Goal: Task Accomplishment & Management: Complete application form

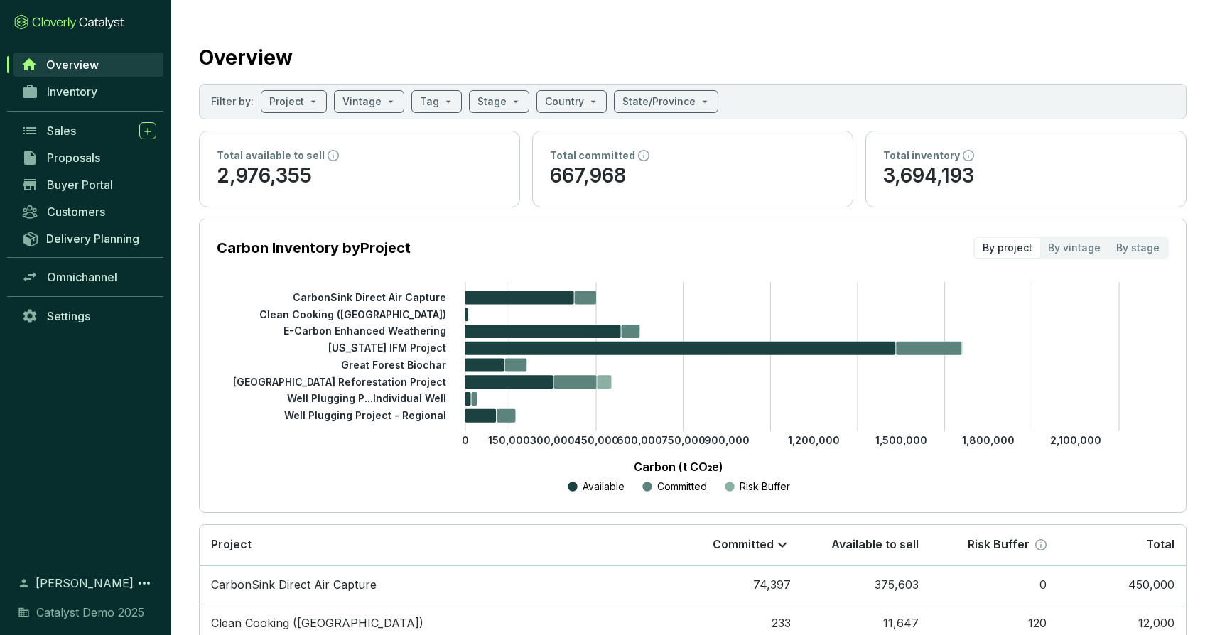
click at [318, 15] on section "Overview Filter by: Project Vintage Tag Stage Country State/Province Total avai…" at bounding box center [692, 476] width 1044 height 952
click at [284, 101] on input "search" at bounding box center [286, 101] width 35 height 21
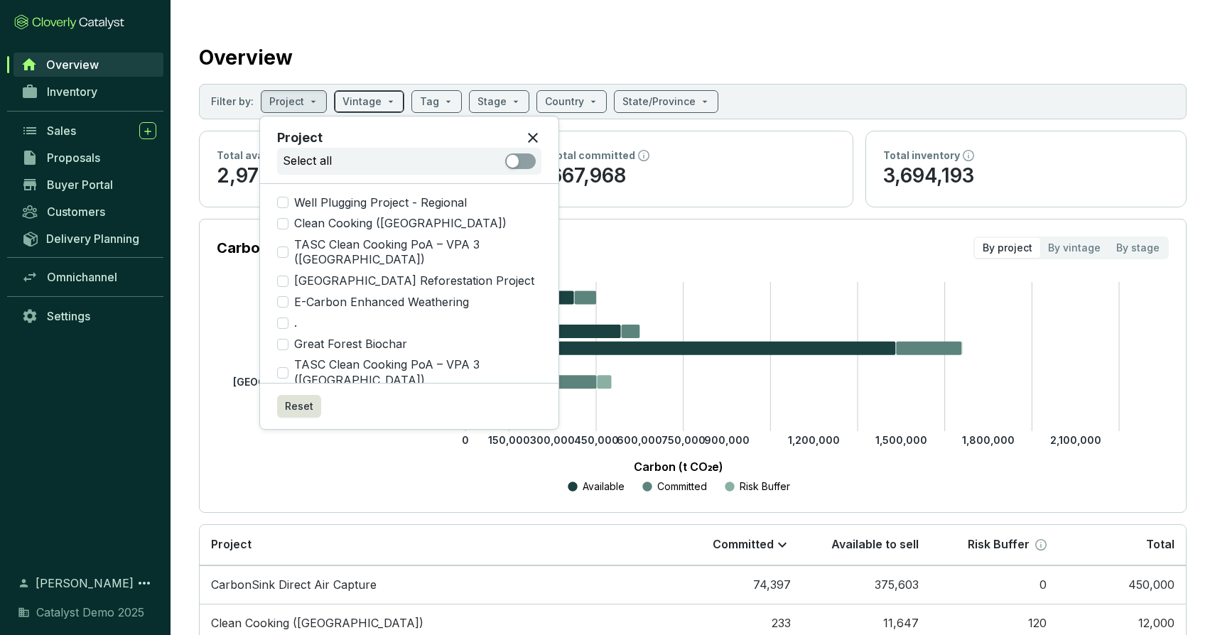
click at [349, 99] on input "search" at bounding box center [361, 101] width 39 height 21
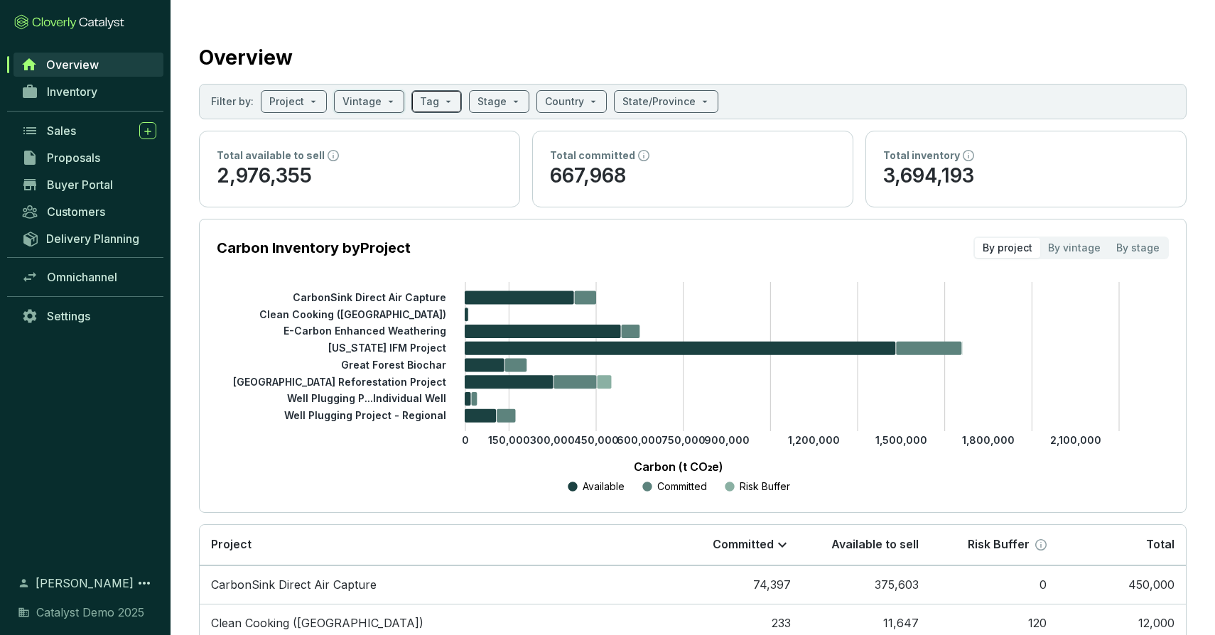
click at [434, 99] on span at bounding box center [436, 101] width 33 height 21
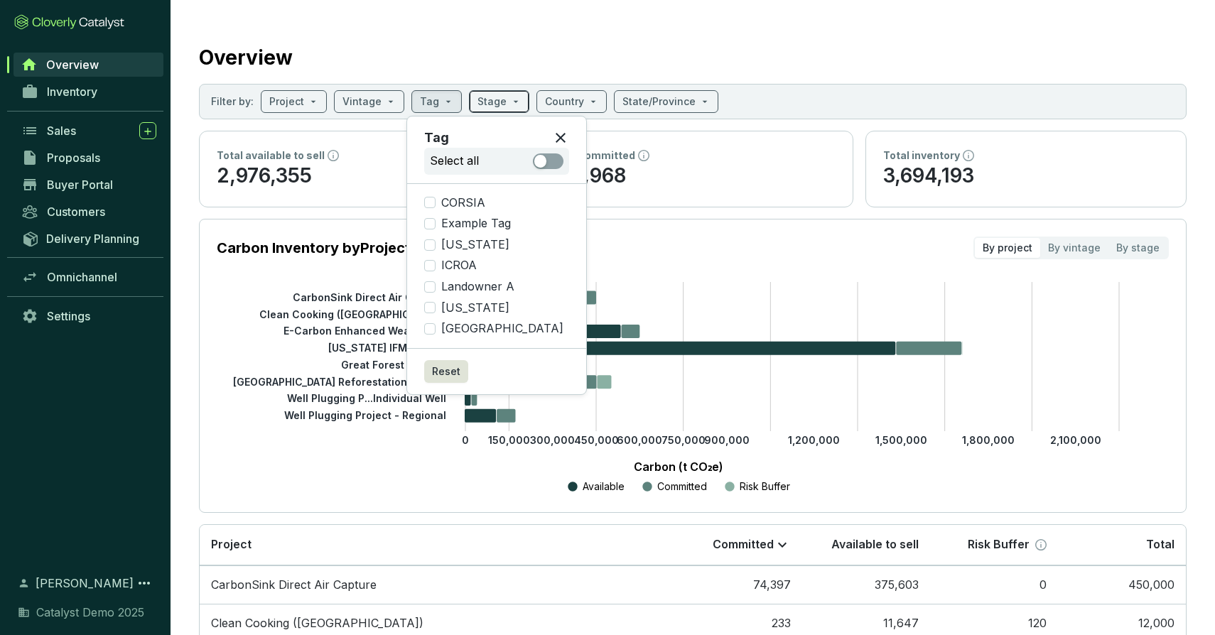
click at [482, 101] on input "search" at bounding box center [491, 101] width 29 height 21
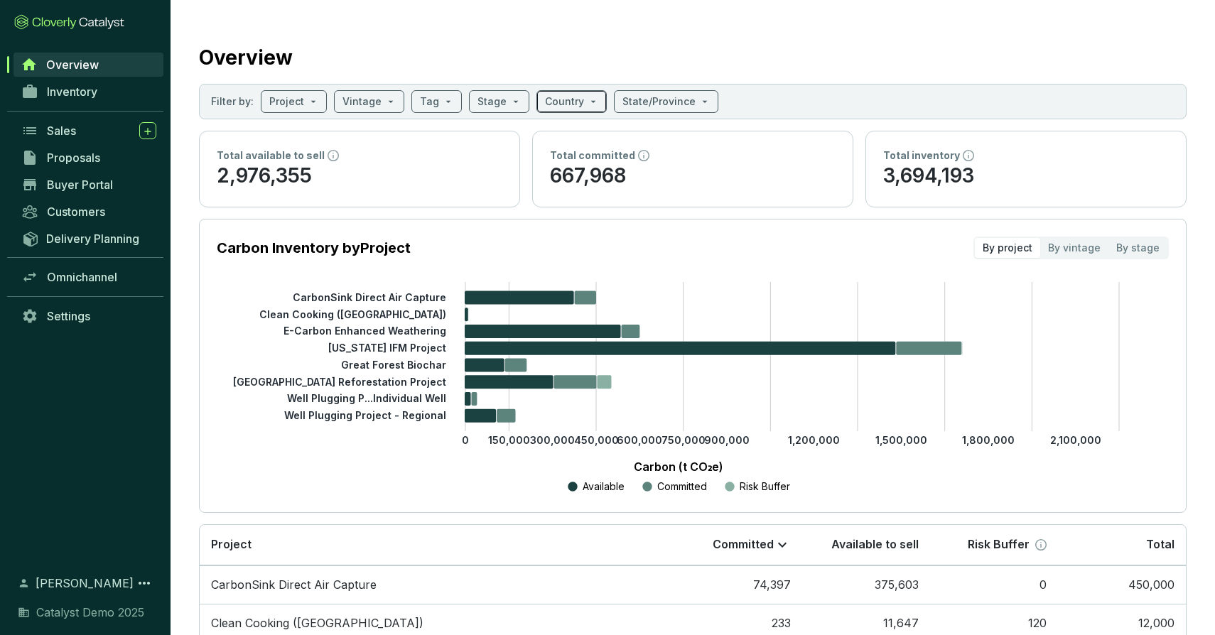
click at [569, 99] on input "search" at bounding box center [564, 101] width 39 height 21
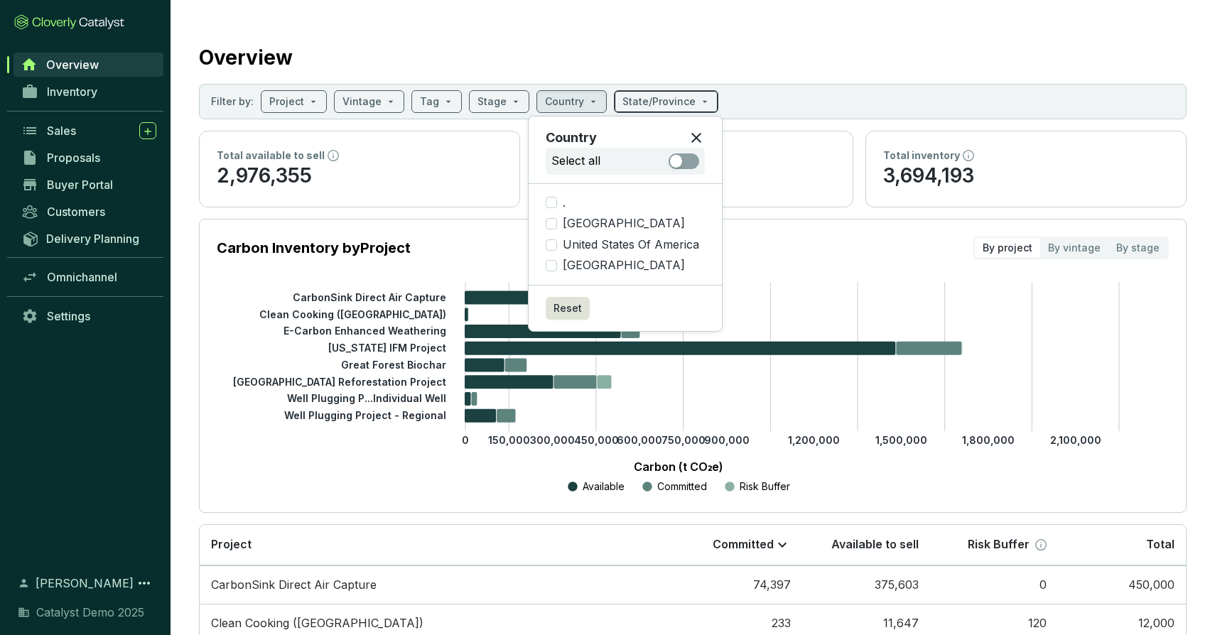
click at [683, 90] on div "State/Province" at bounding box center [666, 101] width 104 height 23
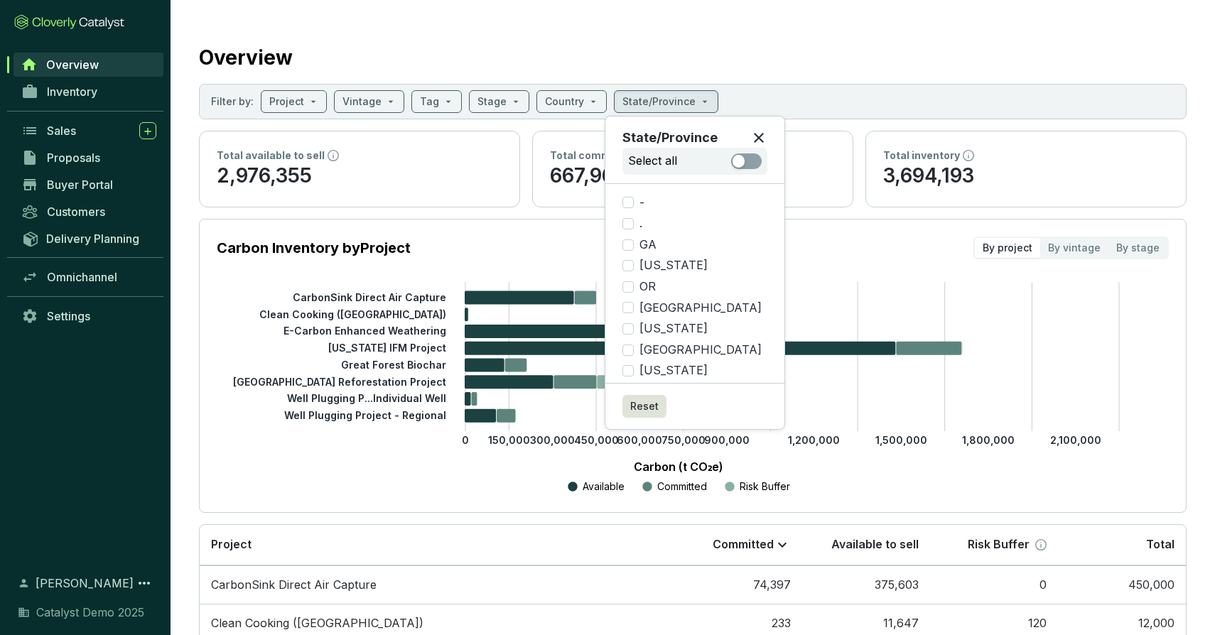
click at [268, 279] on section "Carbon Inventory by Project By project By vintage By stage 0 150,000 300,000 45…" at bounding box center [692, 366] width 987 height 294
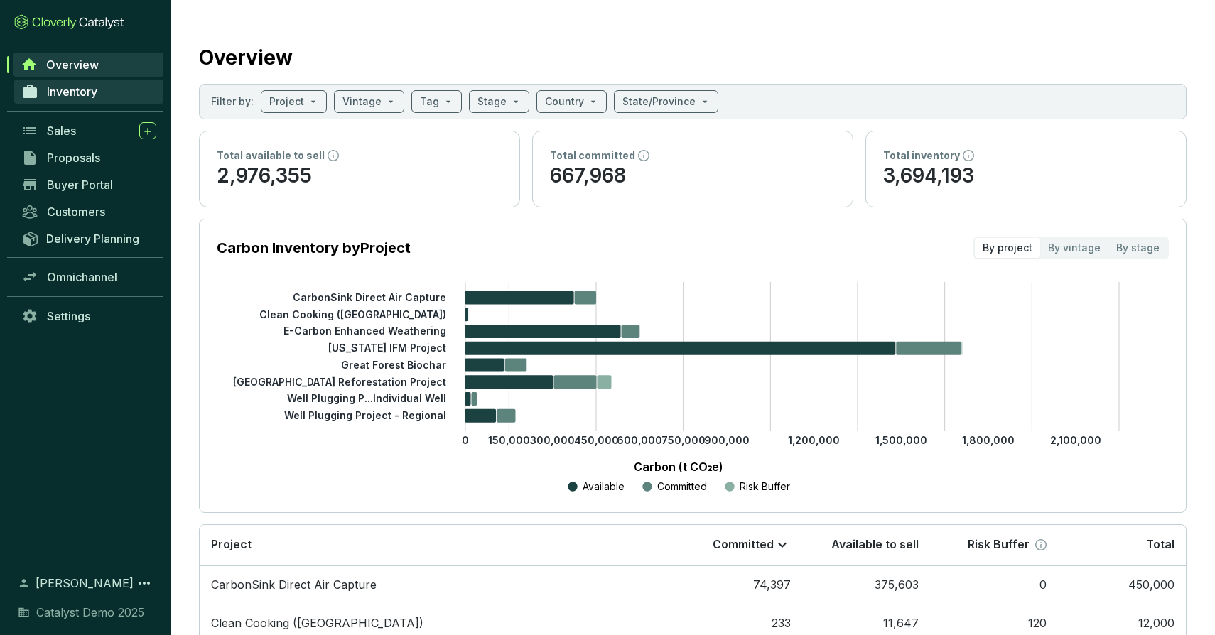
click at [80, 89] on span "Inventory" at bounding box center [72, 92] width 50 height 14
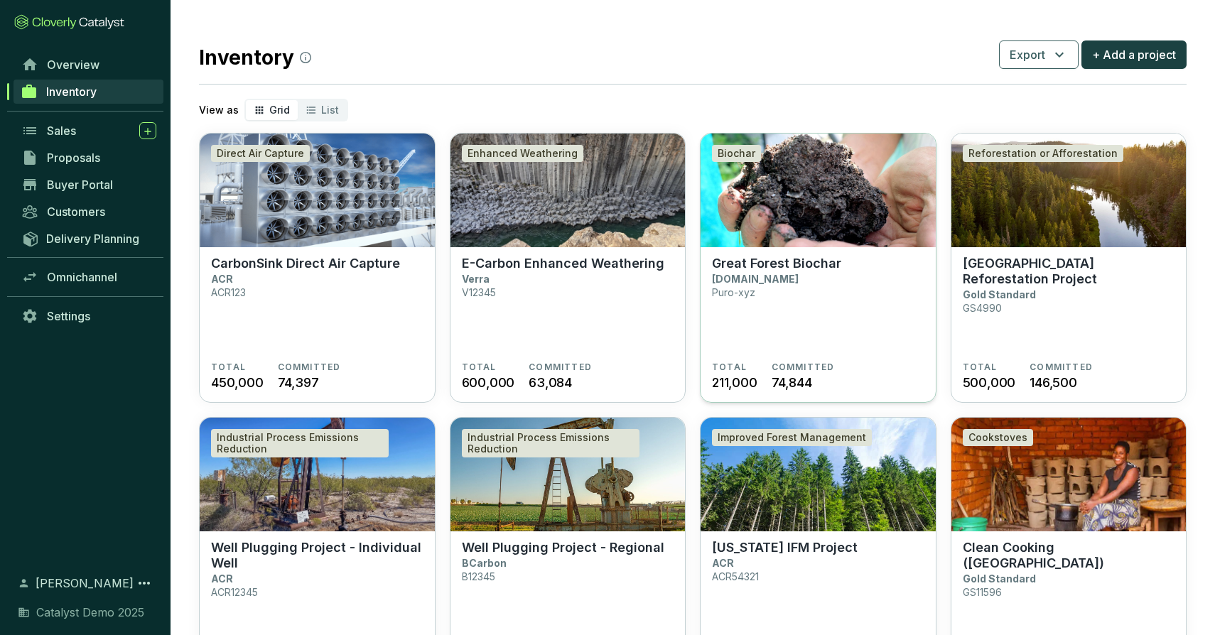
click at [771, 197] on img at bounding box center [817, 191] width 235 height 114
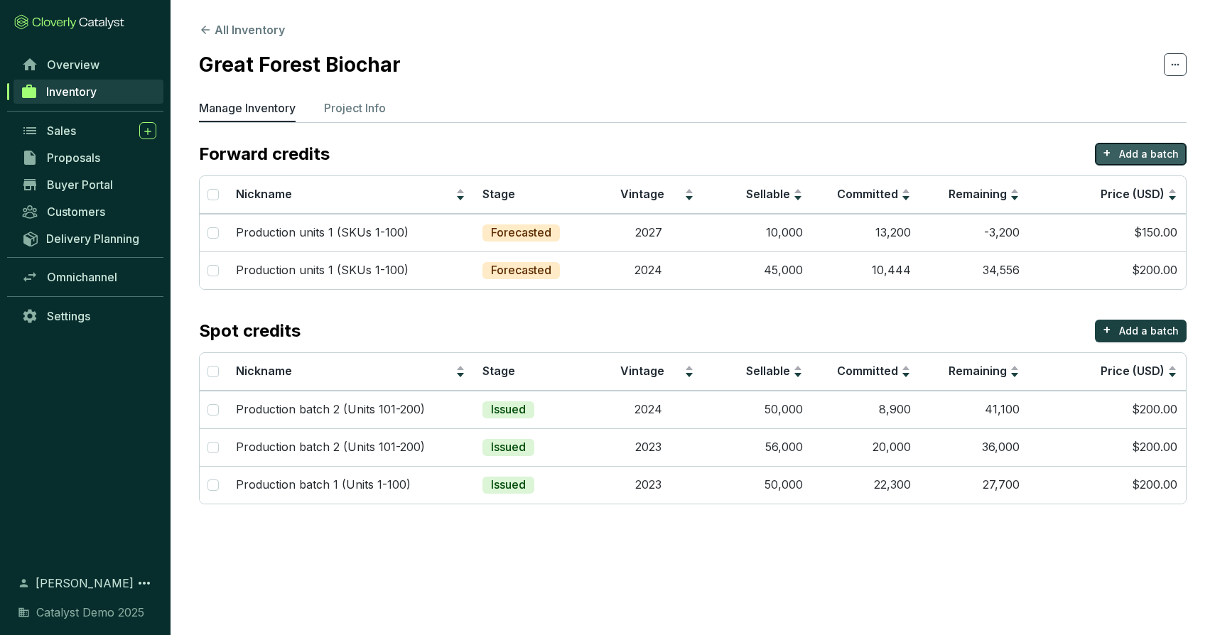
click at [1135, 159] on p "Add a batch" at bounding box center [1149, 154] width 60 height 14
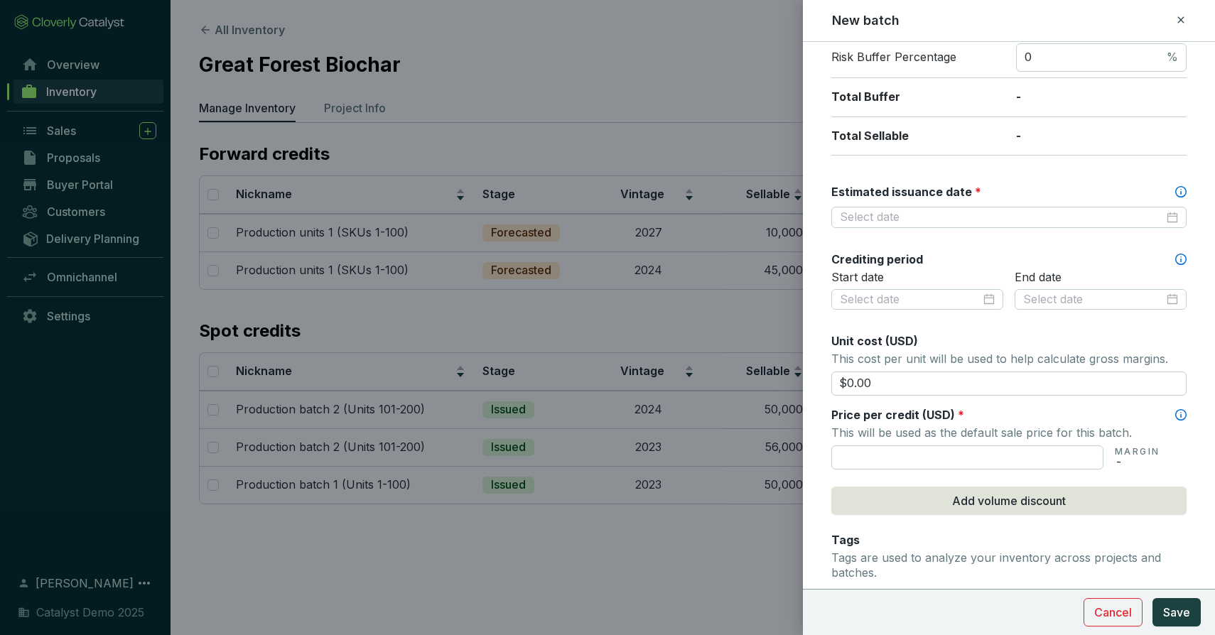
scroll to position [344, 0]
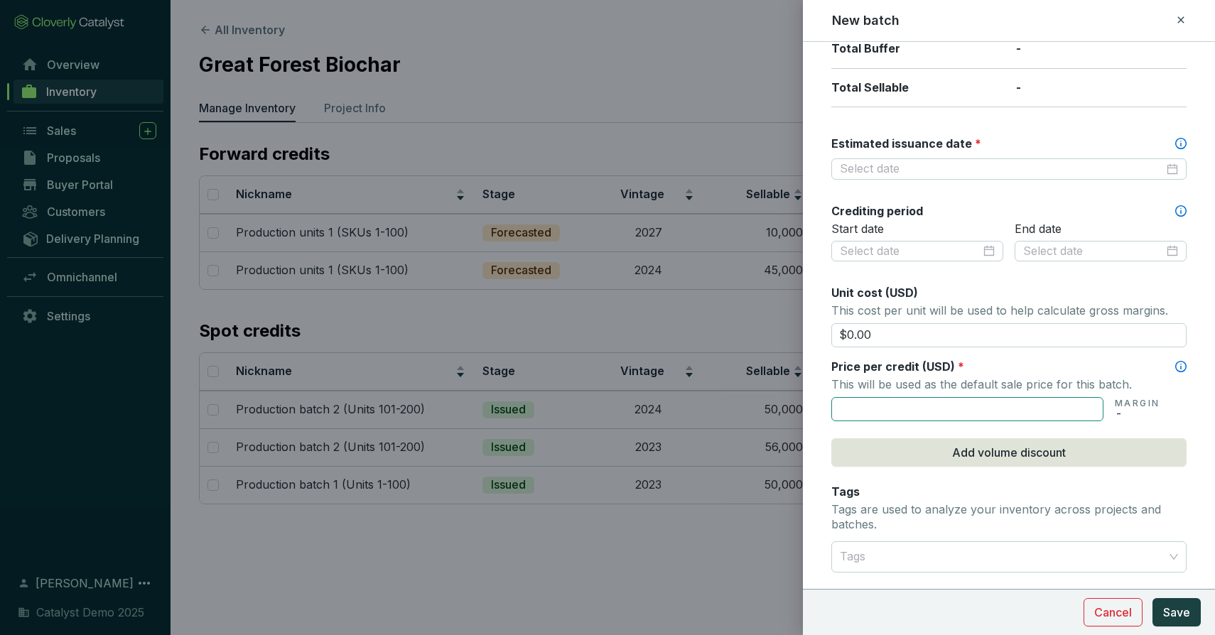
click at [1019, 411] on input "text" at bounding box center [967, 409] width 272 height 24
click at [1068, 448] on button "Add volume discount" at bounding box center [1008, 452] width 355 height 28
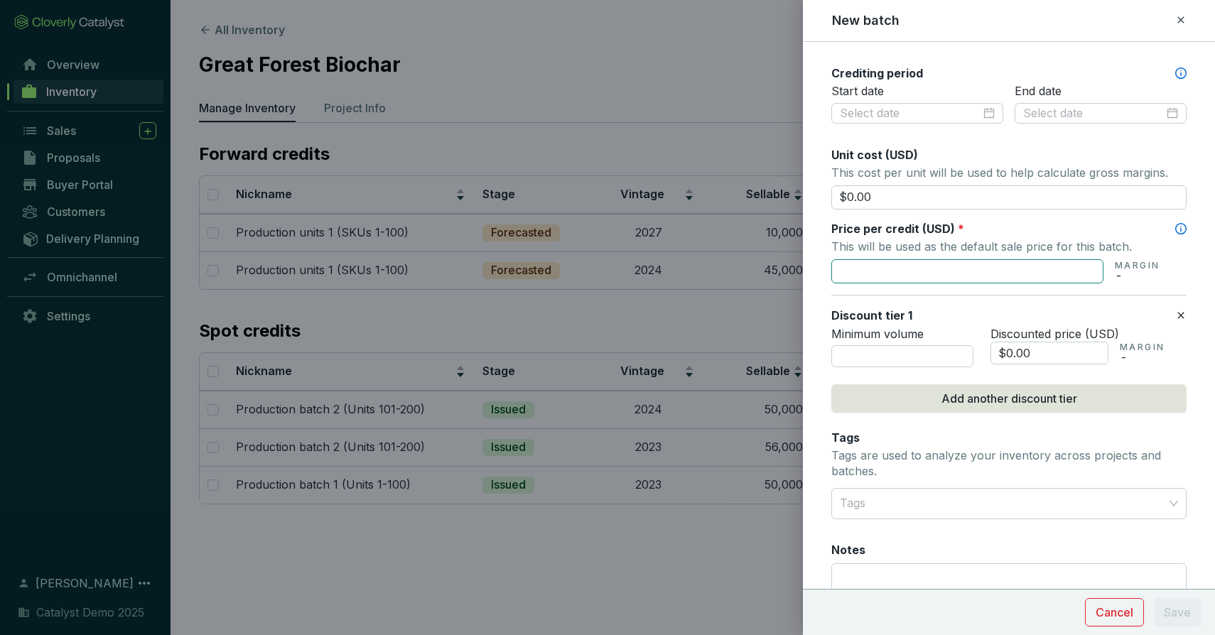
scroll to position [482, 0]
click at [895, 354] on input "number" at bounding box center [902, 355] width 142 height 23
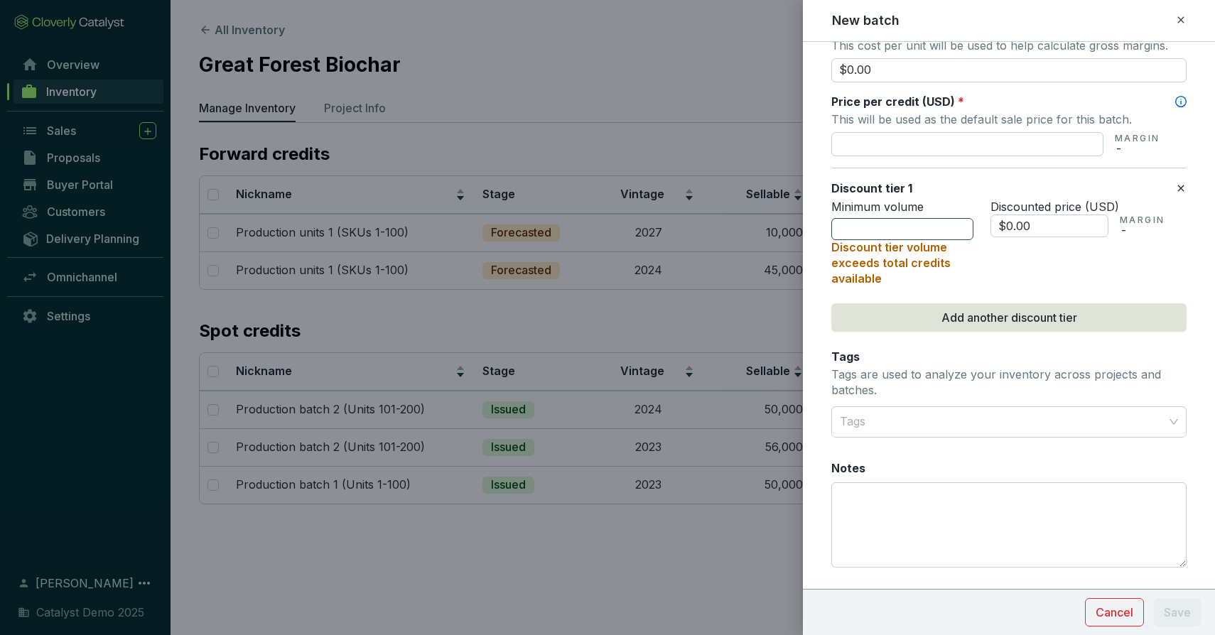
scroll to position [635, 0]
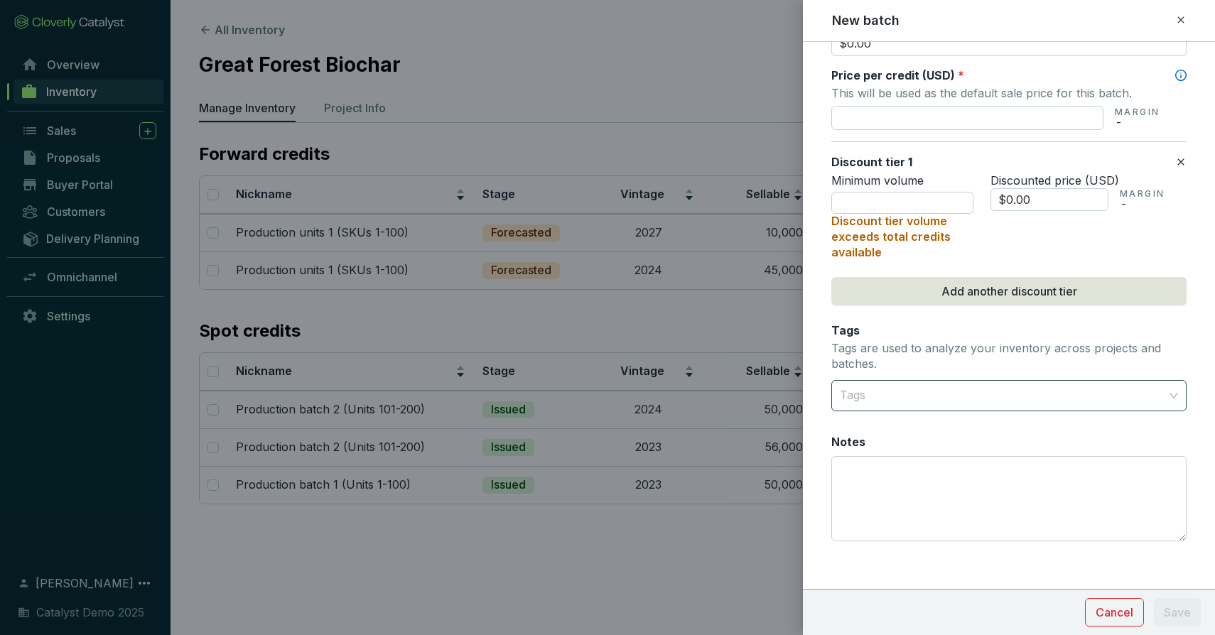
click at [881, 394] on div at bounding box center [1000, 395] width 333 height 28
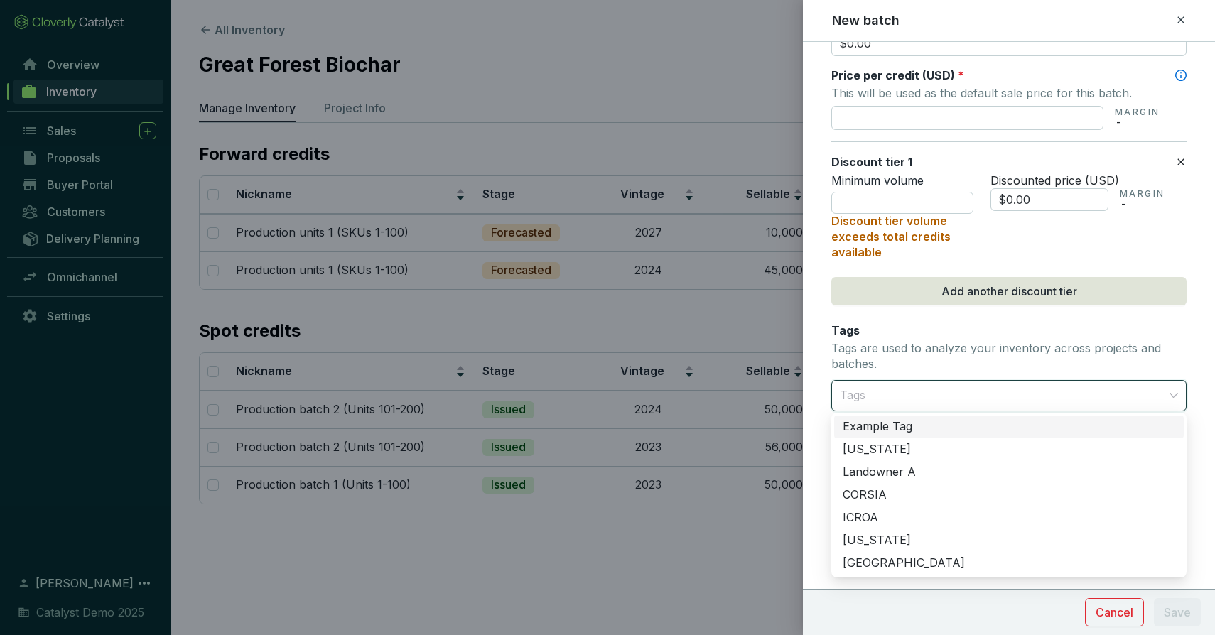
click at [884, 322] on div "Tags Tags are used to analyze your inventory across projects and batches." at bounding box center [1008, 348] width 355 height 52
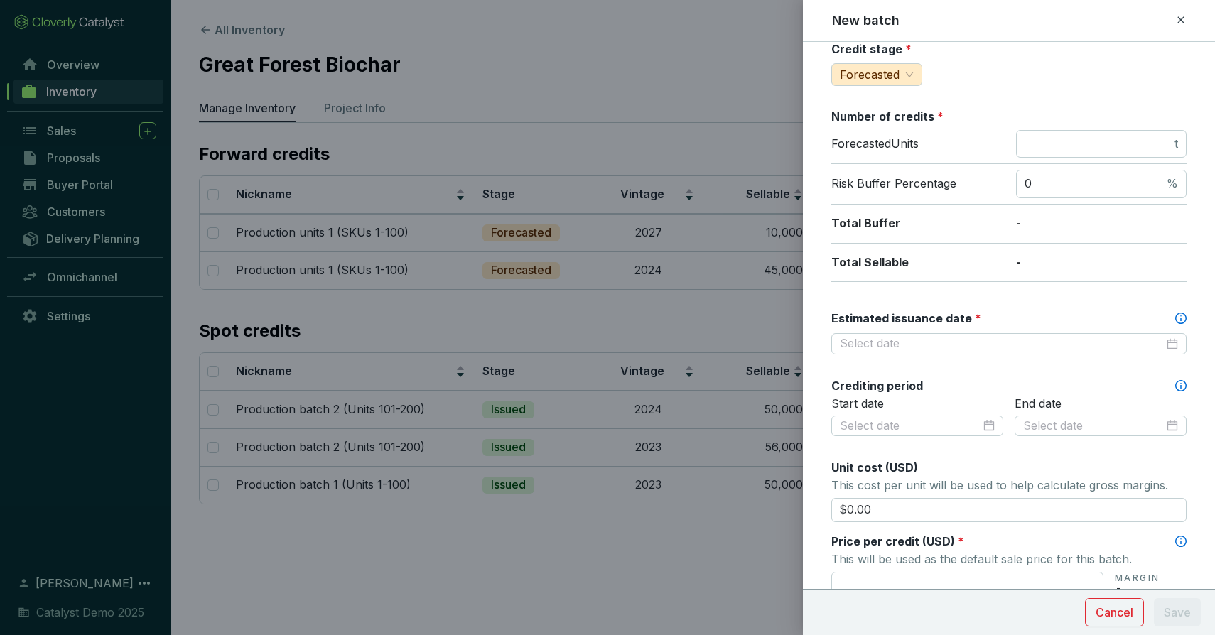
scroll to position [0, 0]
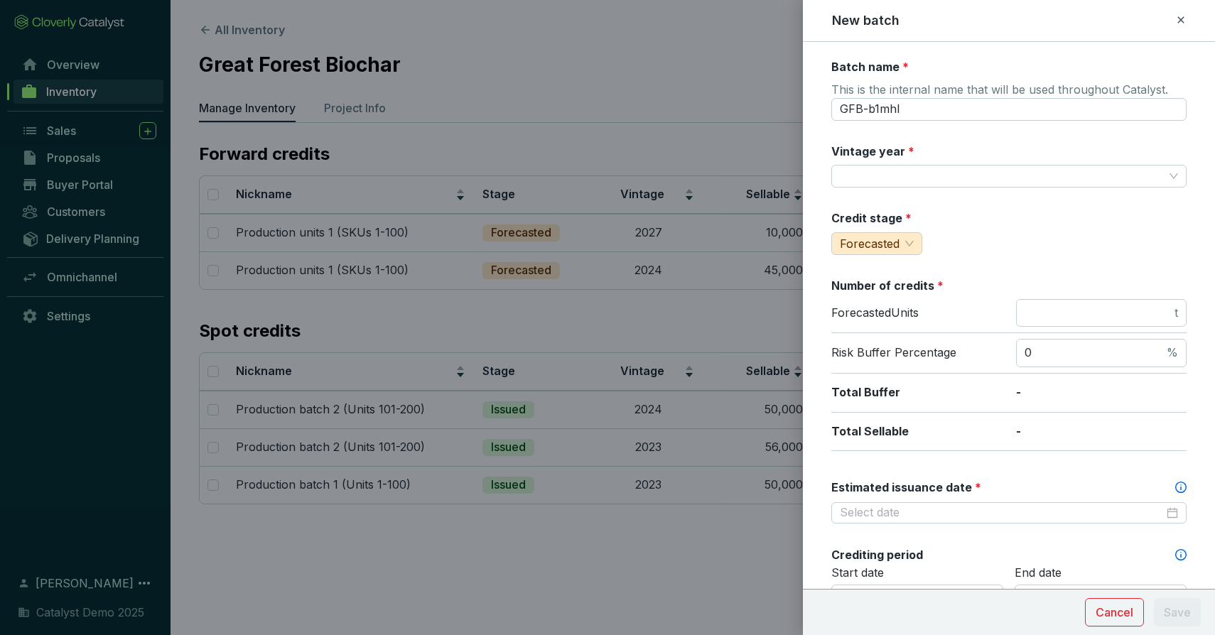
click at [1180, 23] on icon at bounding box center [1180, 19] width 11 height 17
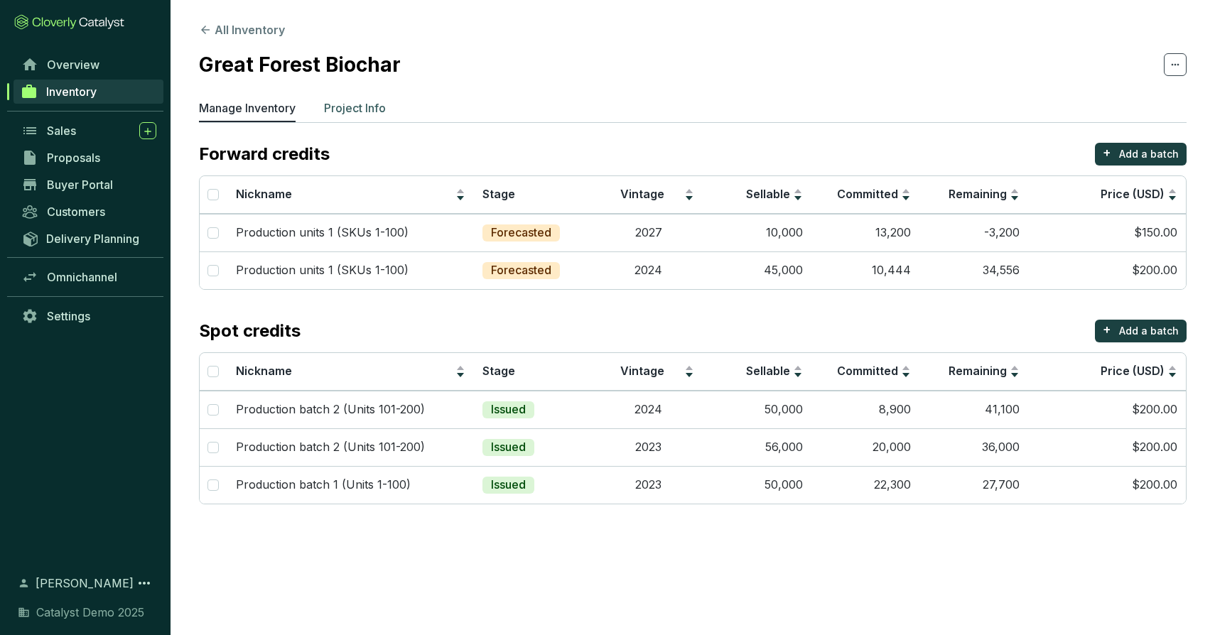
click at [344, 108] on p "Project Info" at bounding box center [355, 107] width 62 height 17
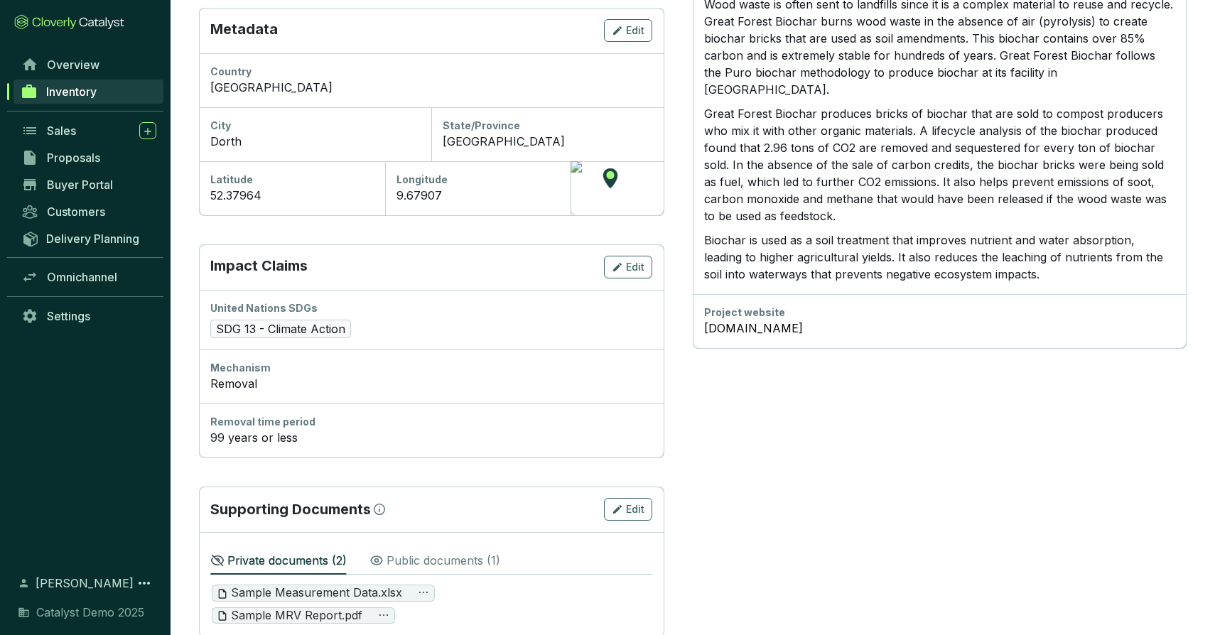
scroll to position [494, 0]
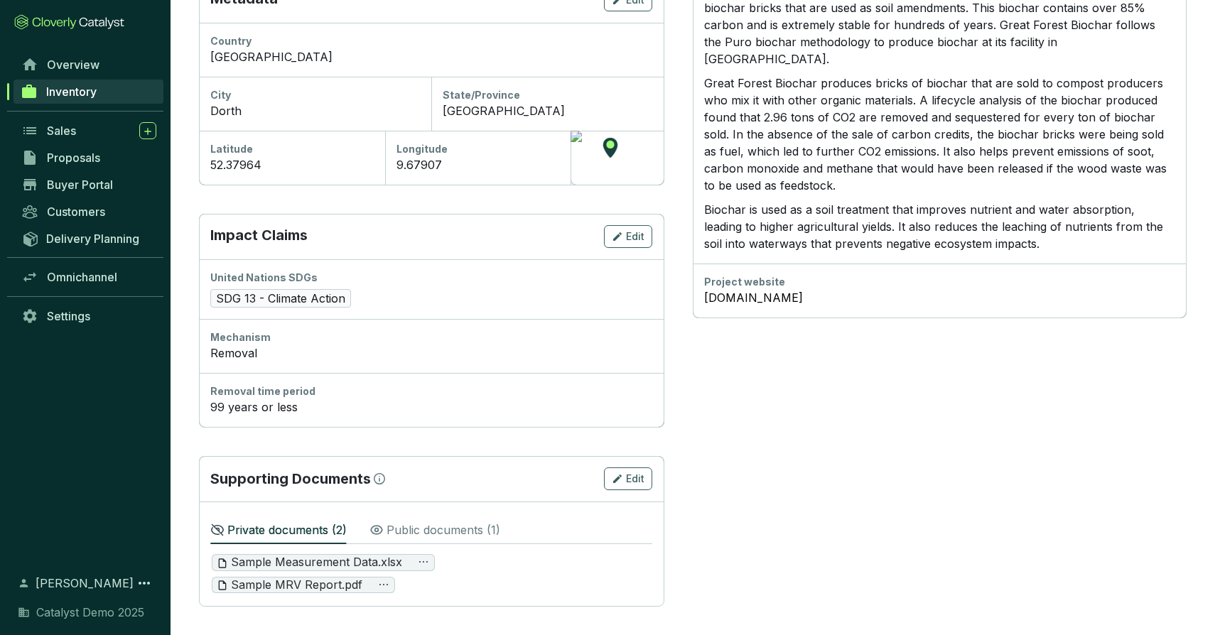
click at [401, 528] on p "Public documents ( 1 )" at bounding box center [443, 529] width 114 height 17
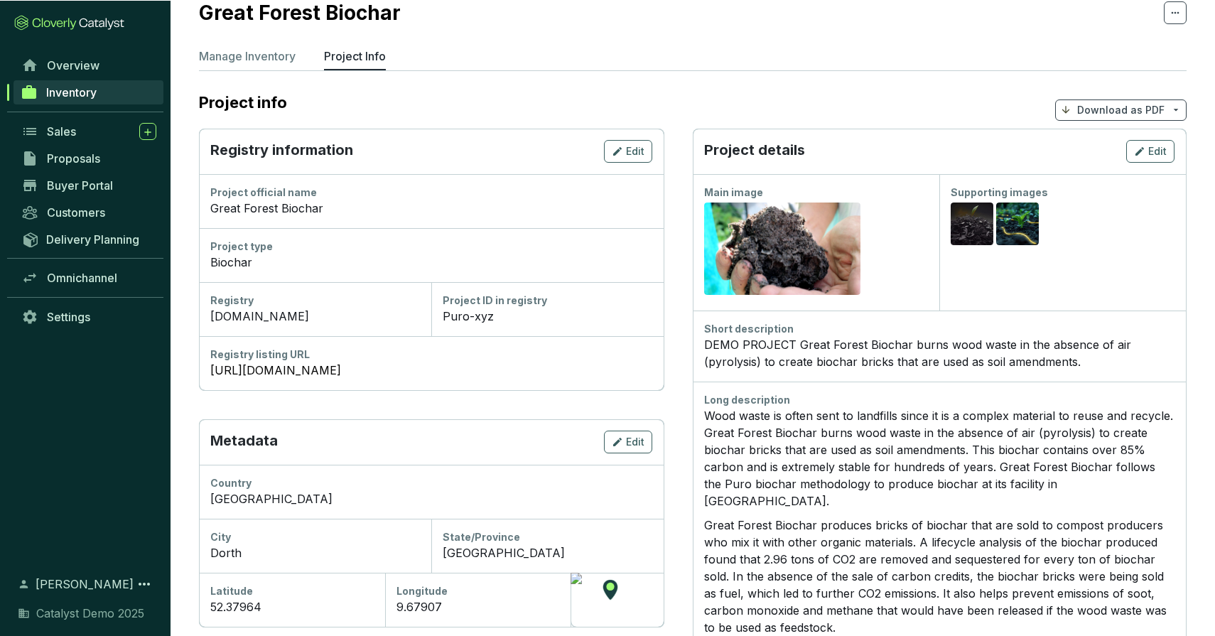
scroll to position [0, 0]
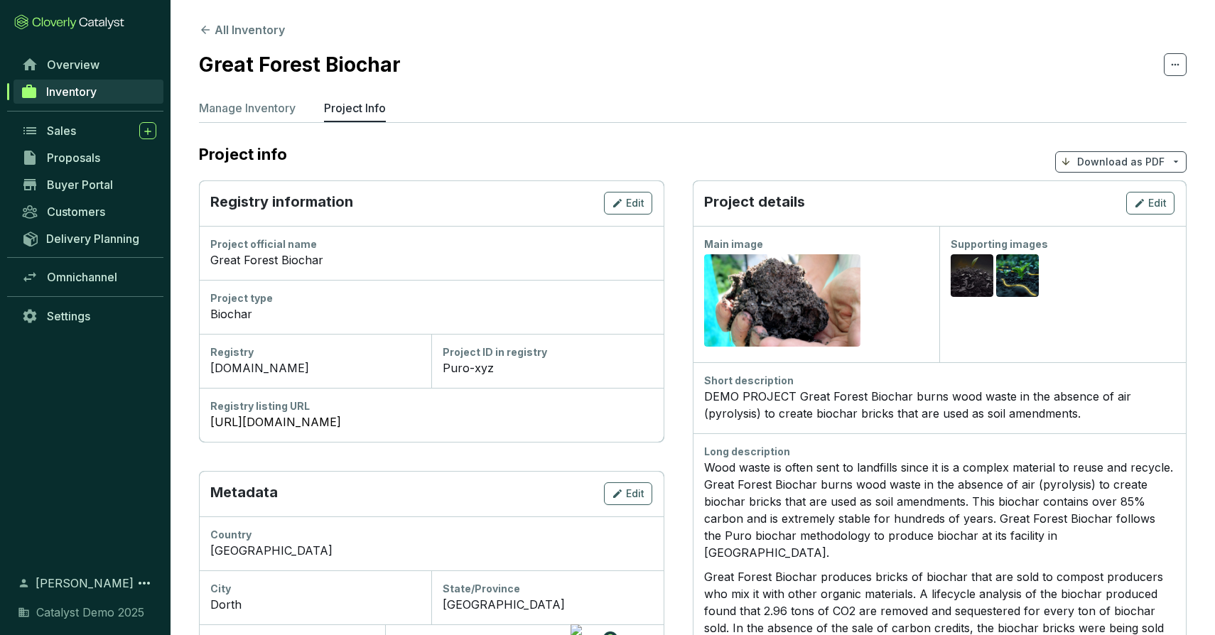
click at [1088, 156] on p "Download as PDF" at bounding box center [1120, 162] width 87 height 14
click at [1091, 191] on span "Show pricing" at bounding box center [1120, 195] width 65 height 11
click at [240, 34] on button "All Inventory" at bounding box center [242, 29] width 86 height 17
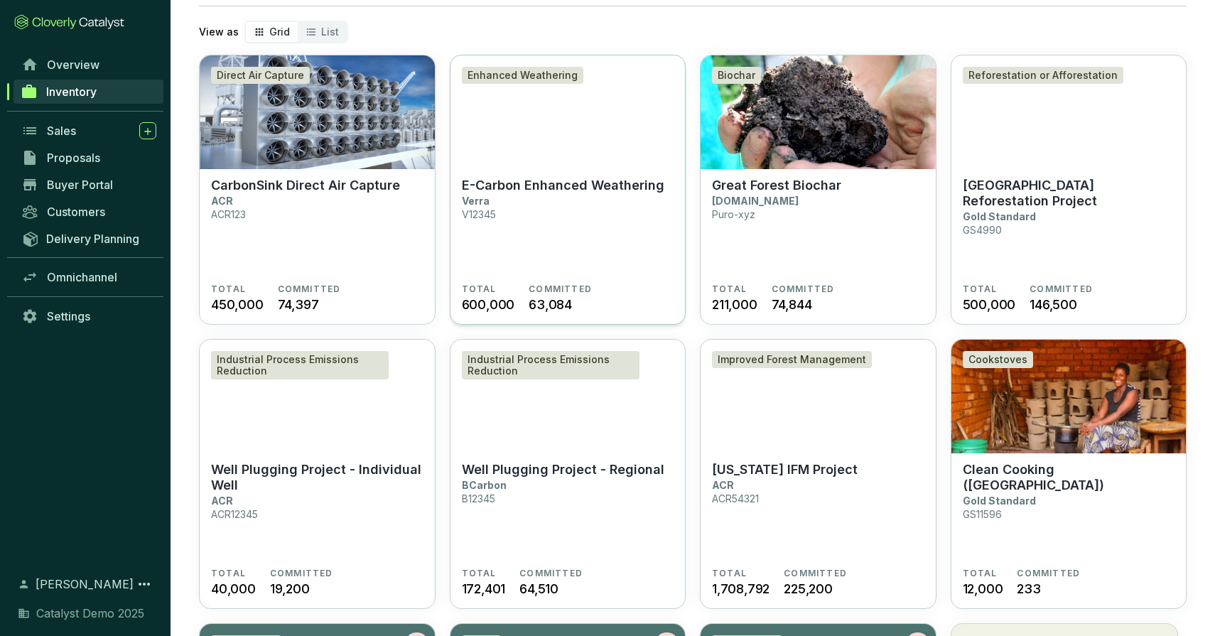
scroll to position [79, 0]
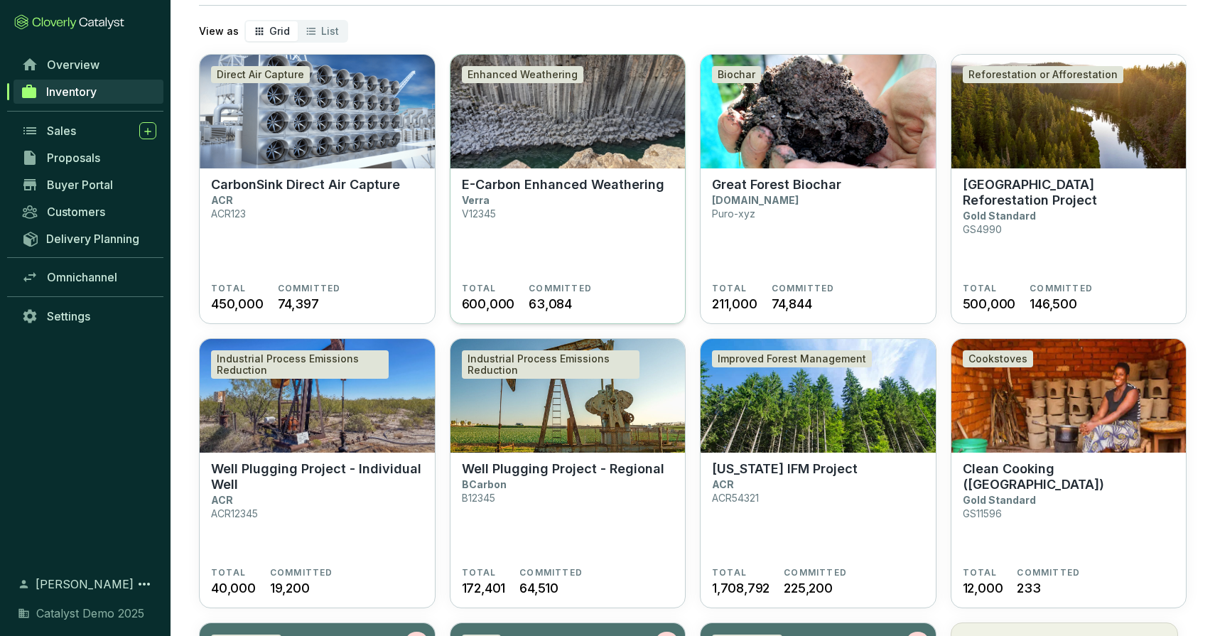
click at [577, 141] on img at bounding box center [567, 112] width 235 height 114
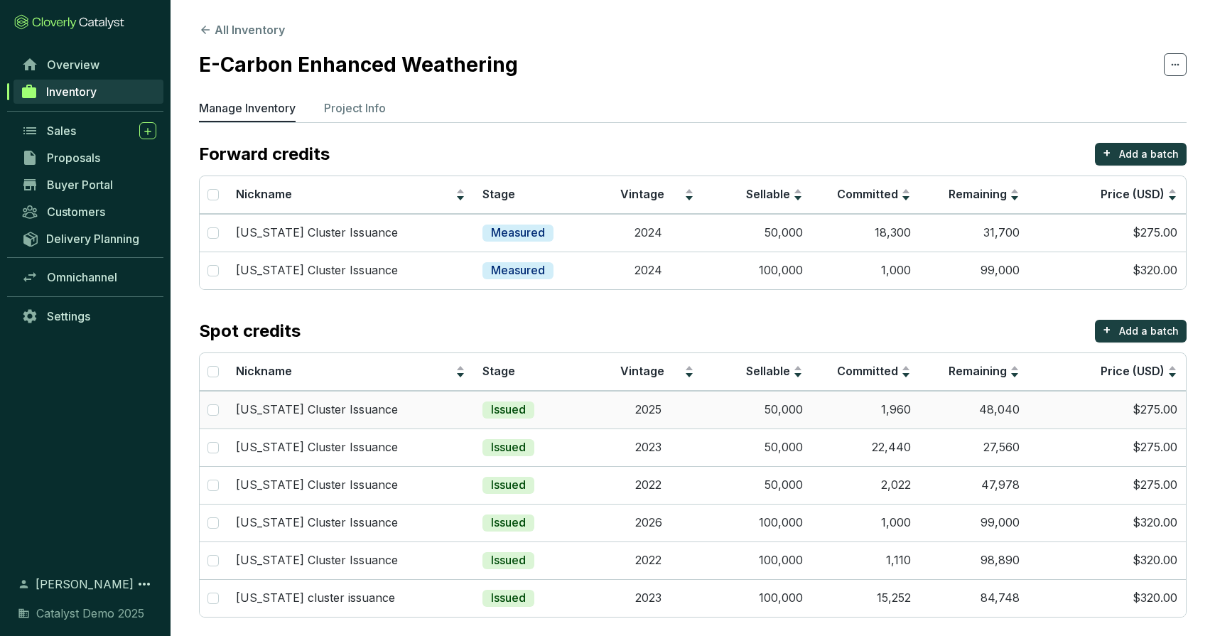
click at [349, 411] on p "[US_STATE] Cluster Issuance" at bounding box center [317, 410] width 162 height 16
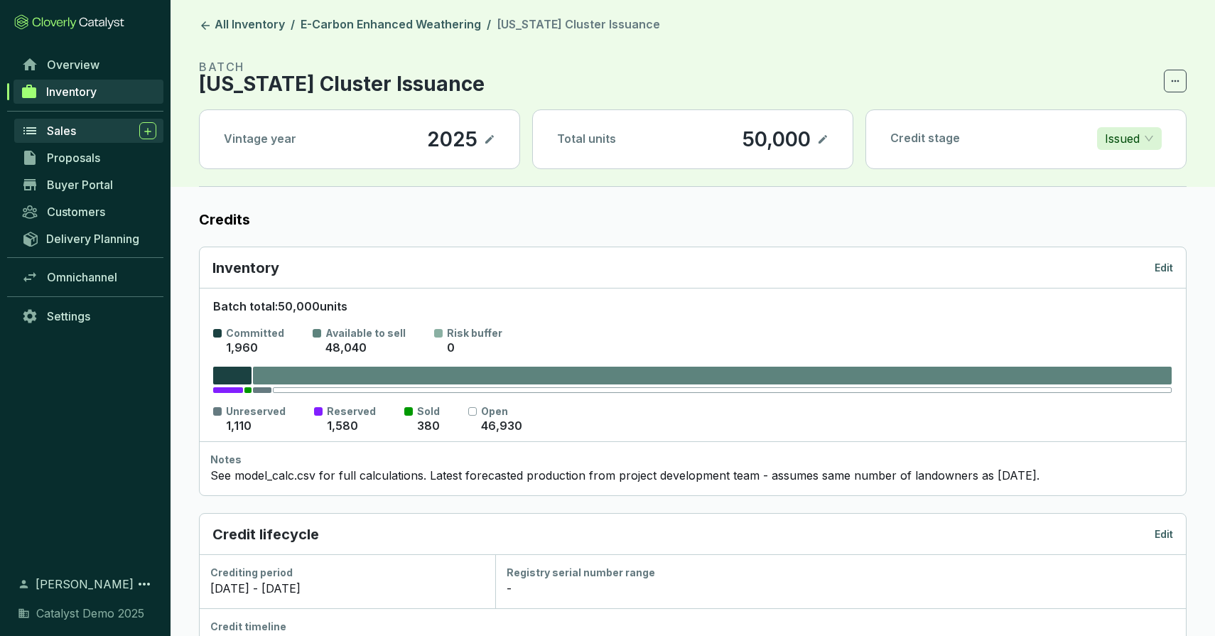
click at [80, 131] on div "Sales" at bounding box center [101, 130] width 109 height 17
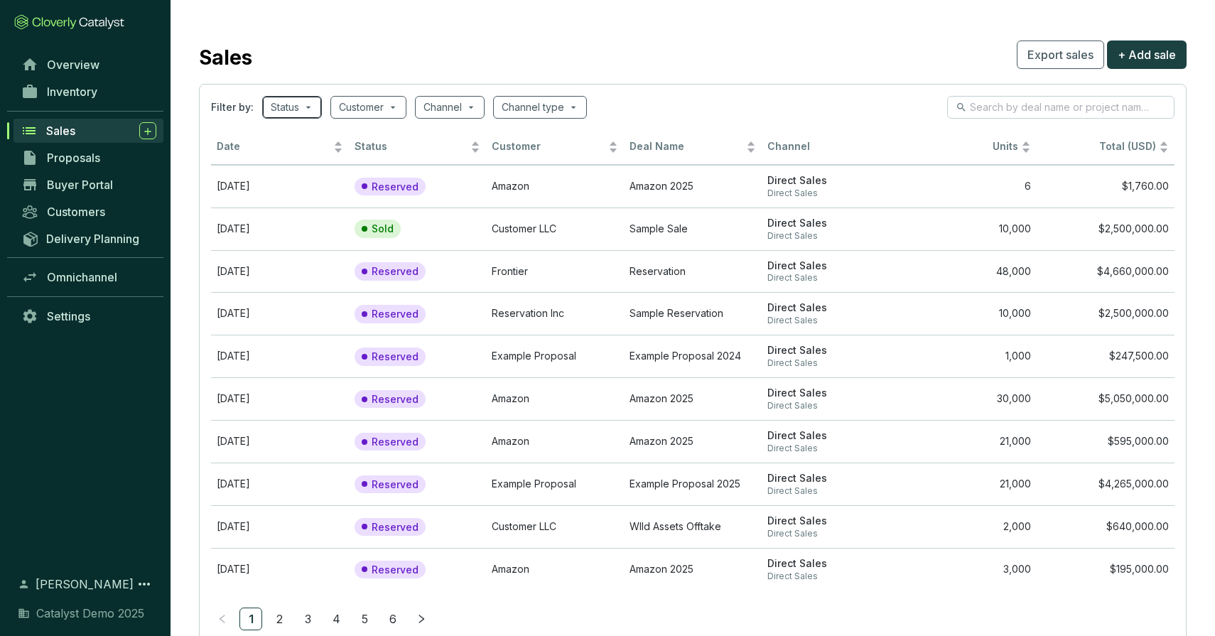
click at [310, 104] on span at bounding box center [292, 107] width 43 height 21
click at [410, 55] on div "Sales Export sales + Add sale" at bounding box center [692, 55] width 987 height 36
click at [374, 101] on input "search" at bounding box center [361, 107] width 45 height 21
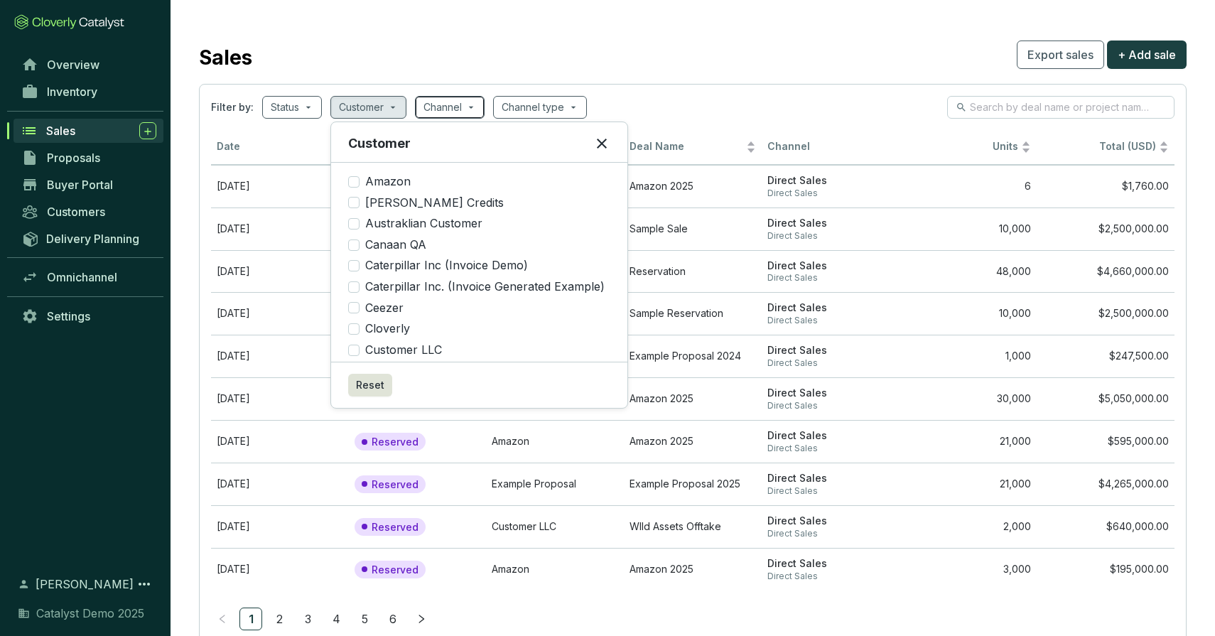
click at [460, 105] on input "search" at bounding box center [442, 107] width 38 height 21
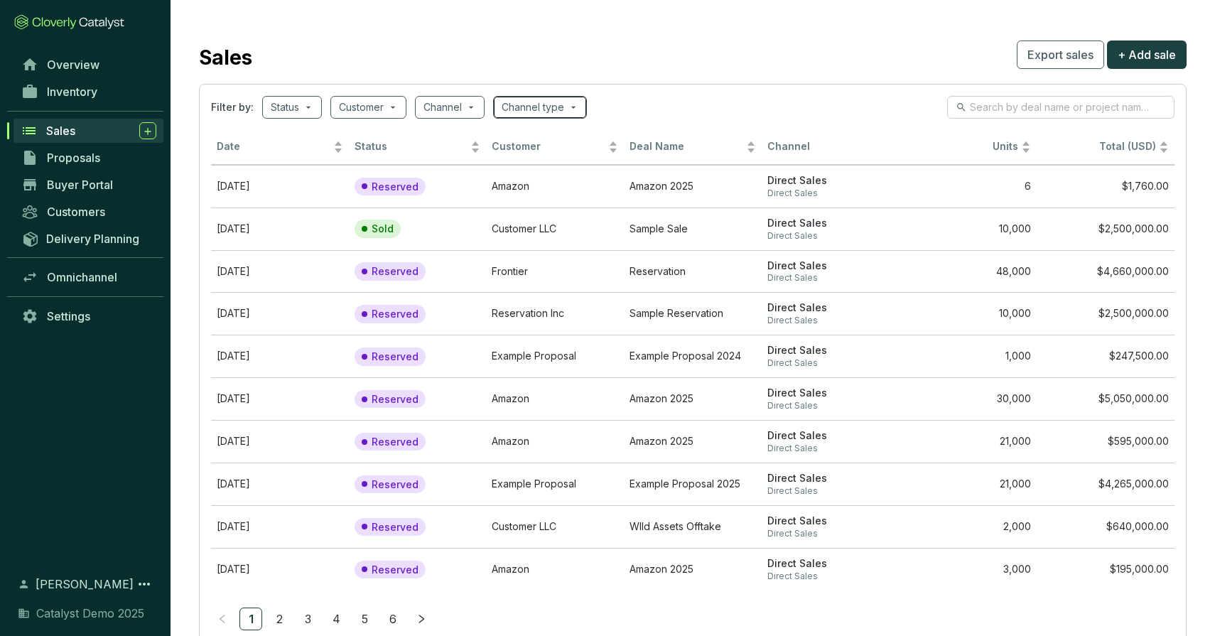
click at [557, 109] on input "search" at bounding box center [532, 107] width 63 height 21
click at [489, 55] on div "Sales Export sales + Add sale" at bounding box center [692, 55] width 987 height 36
click at [75, 156] on span "Proposals" at bounding box center [73, 158] width 53 height 14
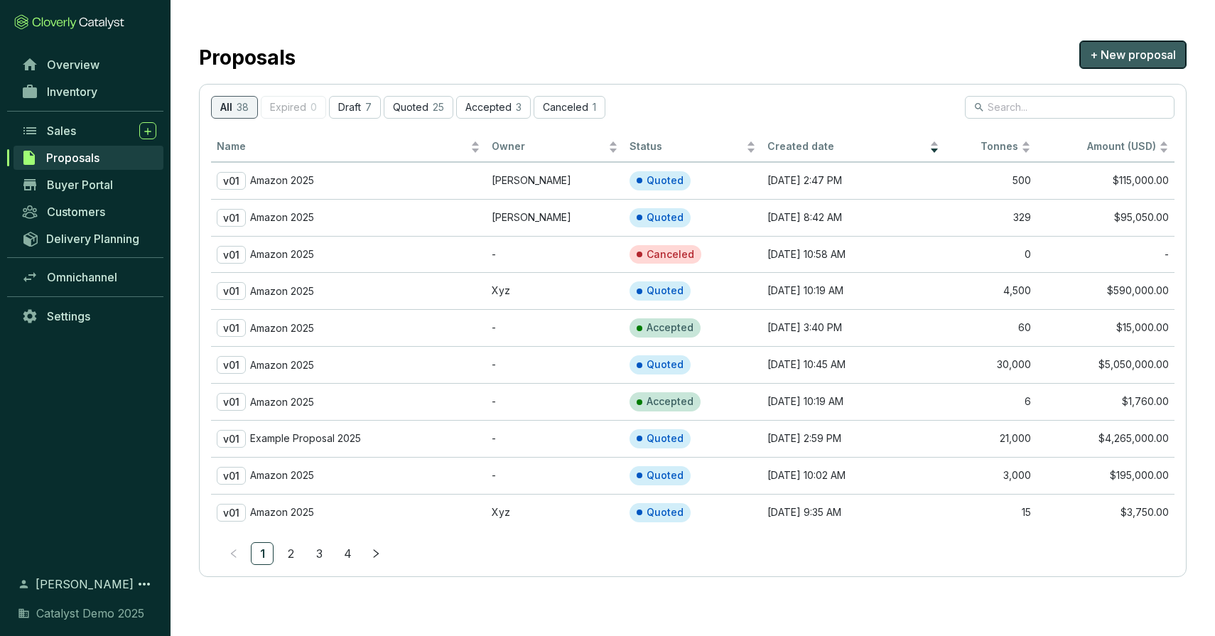
click at [1129, 51] on span "+ New proposal" at bounding box center [1133, 54] width 86 height 17
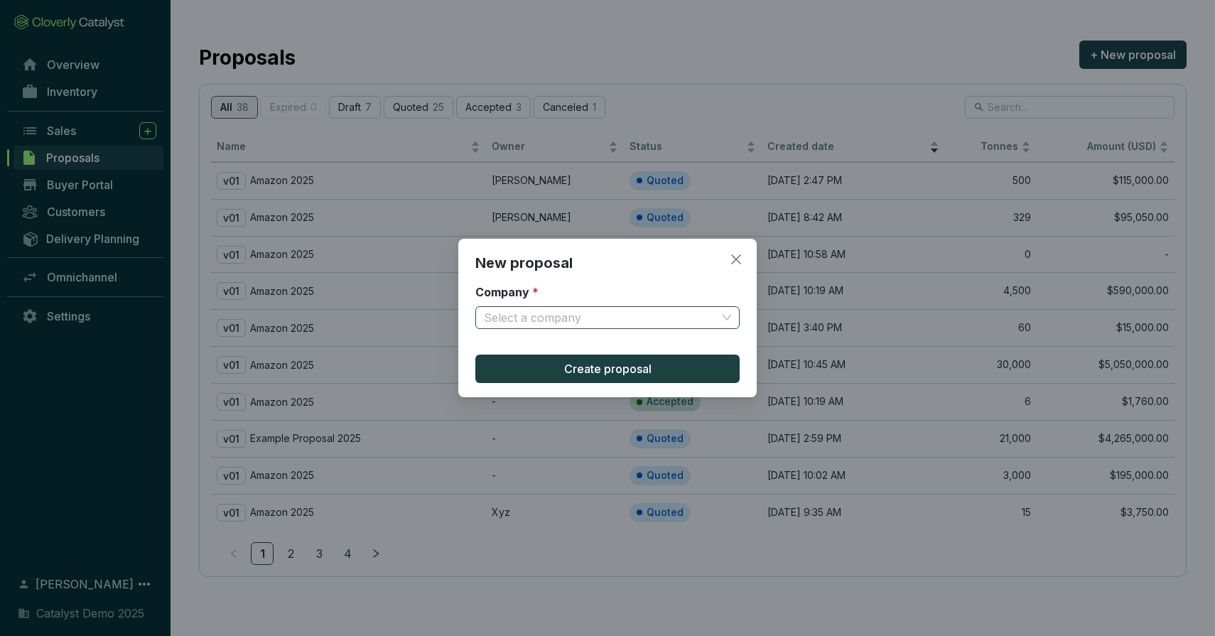
click at [533, 310] on input "Company *" at bounding box center [600, 317] width 233 height 21
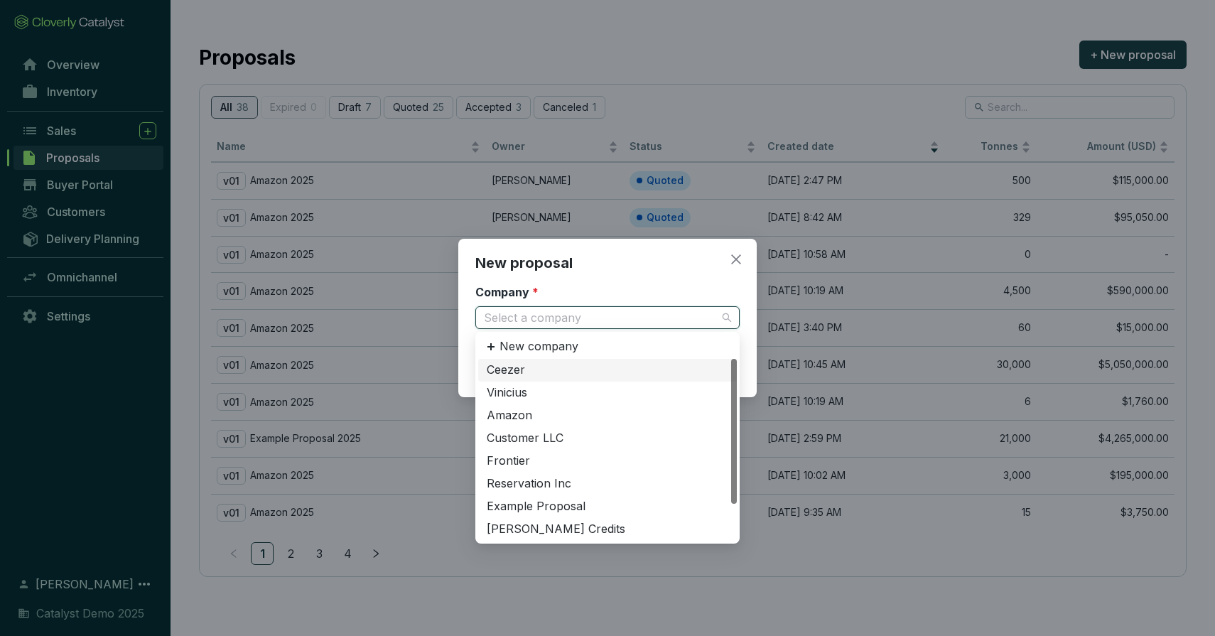
click at [525, 367] on div "Ceezer" at bounding box center [607, 370] width 241 height 16
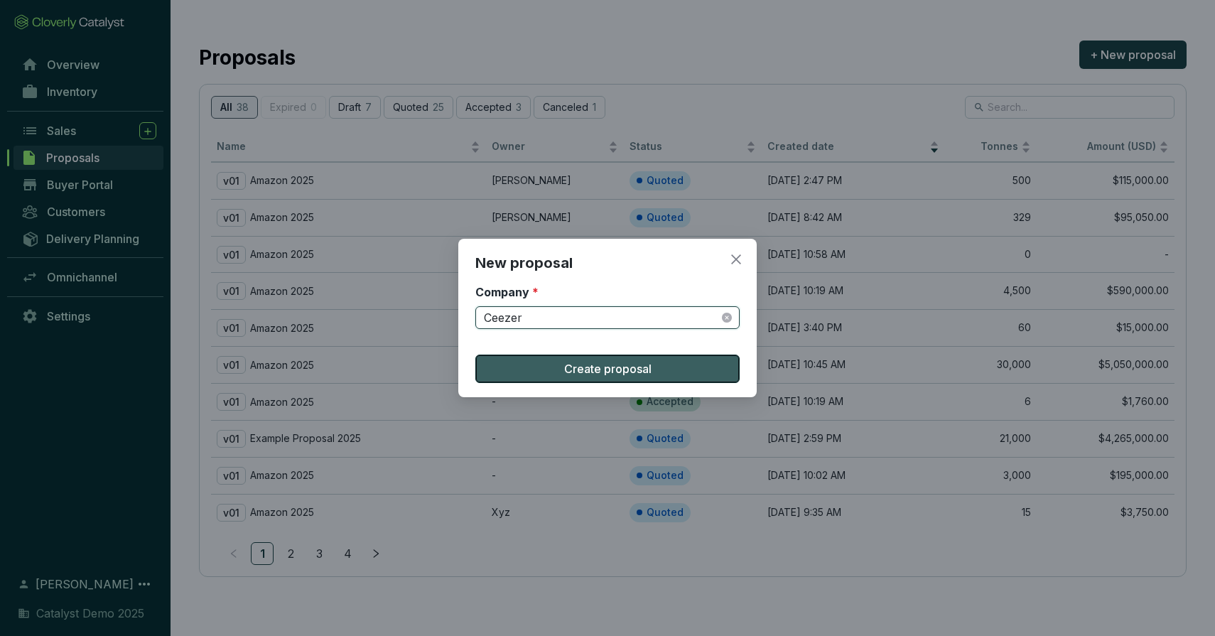
click at [585, 360] on span "Create proposal" at bounding box center [607, 368] width 87 height 17
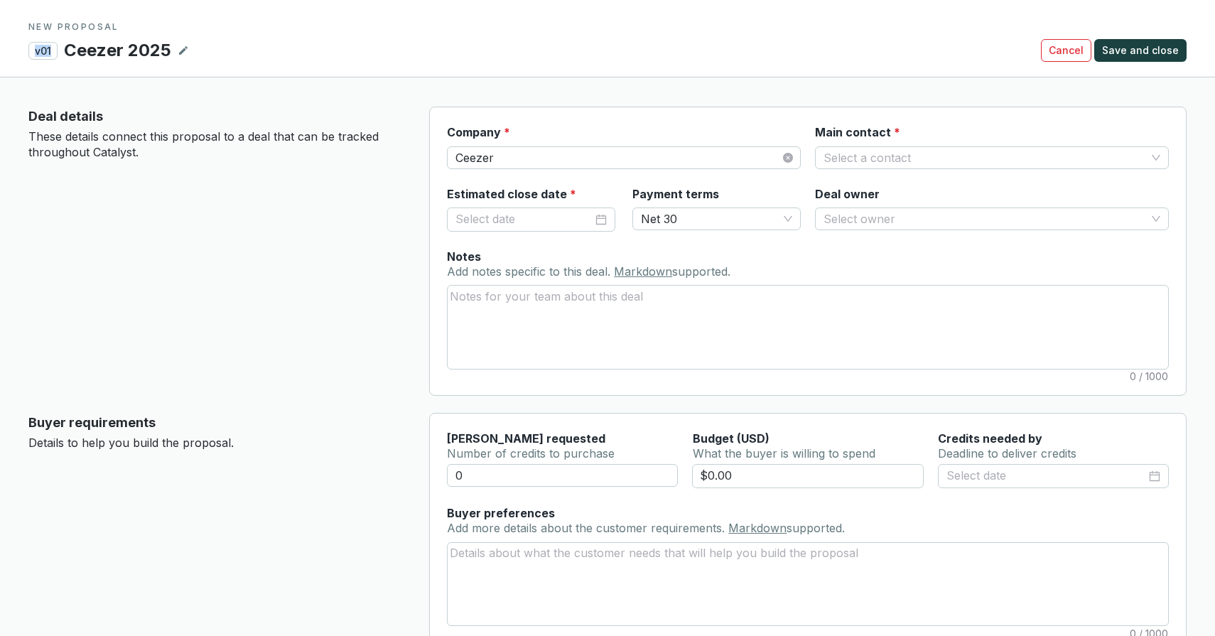
drag, startPoint x: 52, startPoint y: 48, endPoint x: 26, endPoint y: 52, distance: 26.5
click at [26, 52] on section "NEW PROPOSAL v01 Ceezer 2025 Cancel Save and close" at bounding box center [607, 38] width 1215 height 77
click at [239, 159] on p "These details connect this proposal to a deal that can be tracked throughout Ca…" at bounding box center [217, 144] width 378 height 31
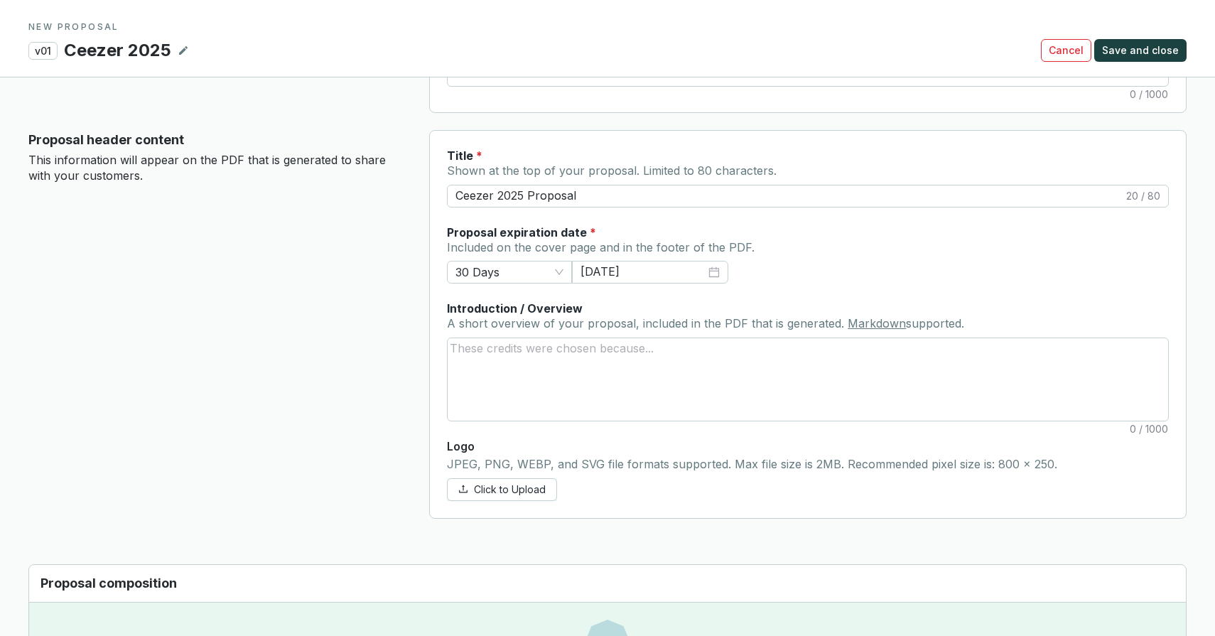
scroll to position [537, 0]
click at [535, 277] on span "30 Days" at bounding box center [509, 274] width 108 height 21
click at [815, 258] on div "Proposal expiration date * Included on the cover page and in the footer of the …" at bounding box center [808, 257] width 722 height 60
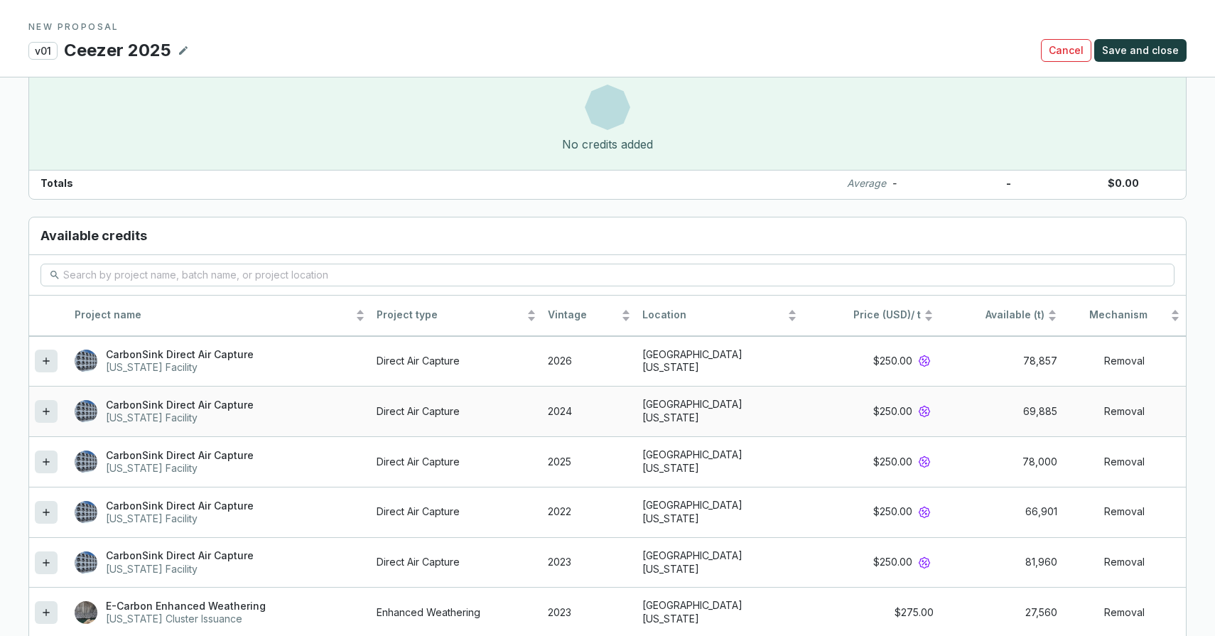
scroll to position [1114, 0]
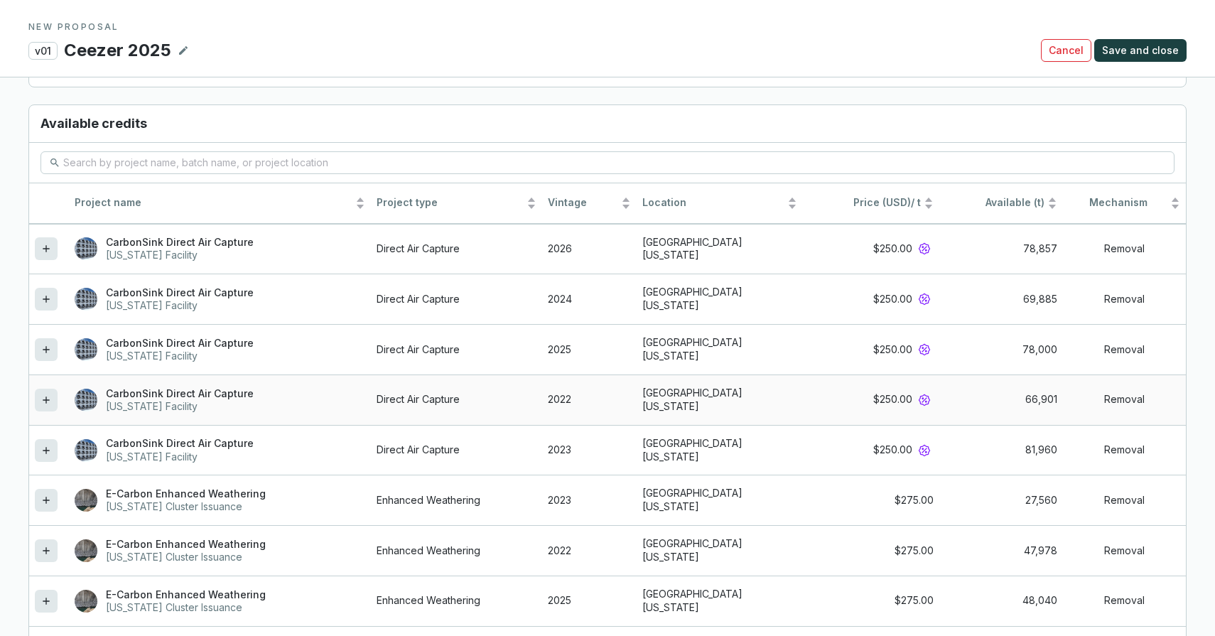
click at [48, 401] on icon at bounding box center [45, 399] width 11 height 17
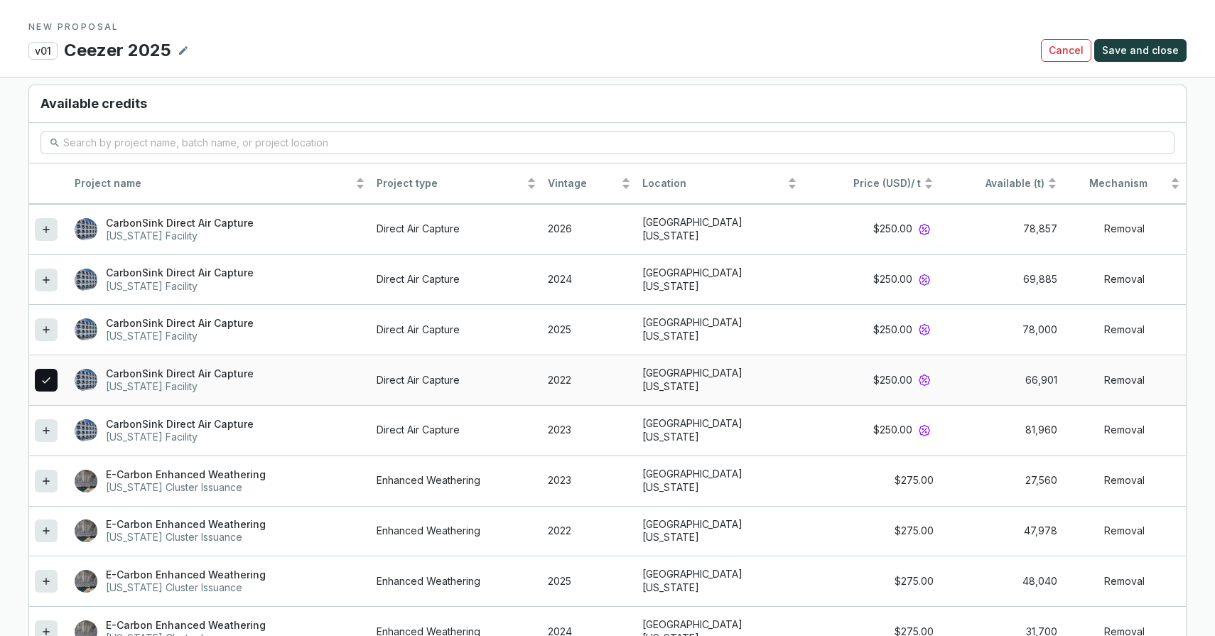
scroll to position [1324, 0]
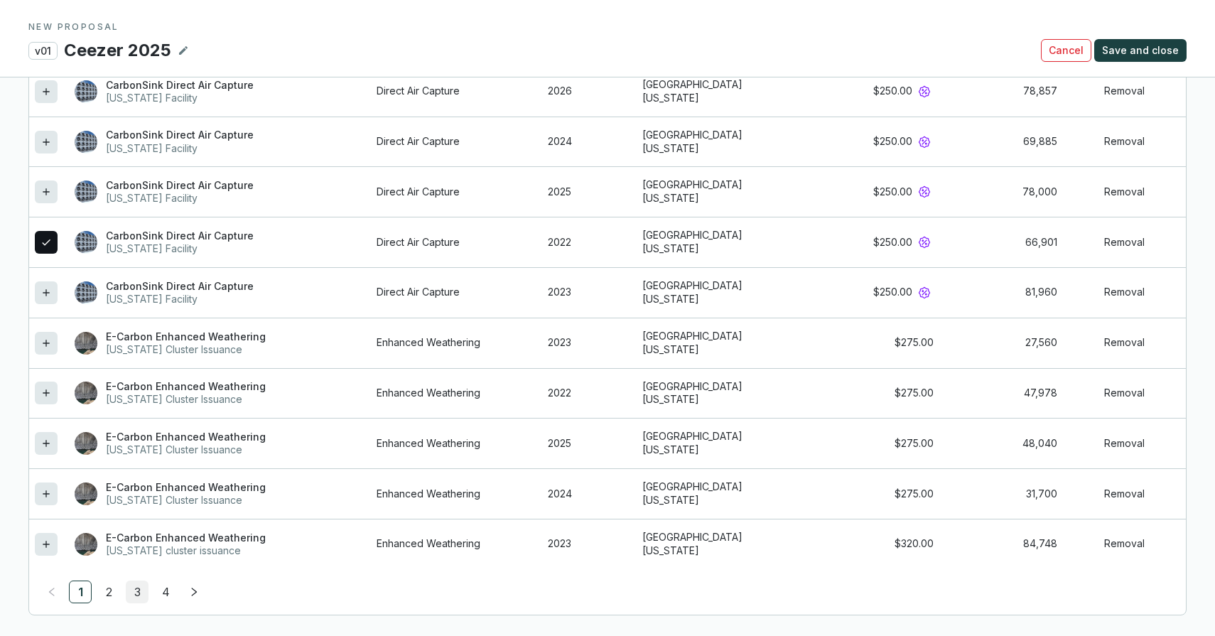
click at [133, 587] on link "3" at bounding box center [136, 591] width 21 height 21
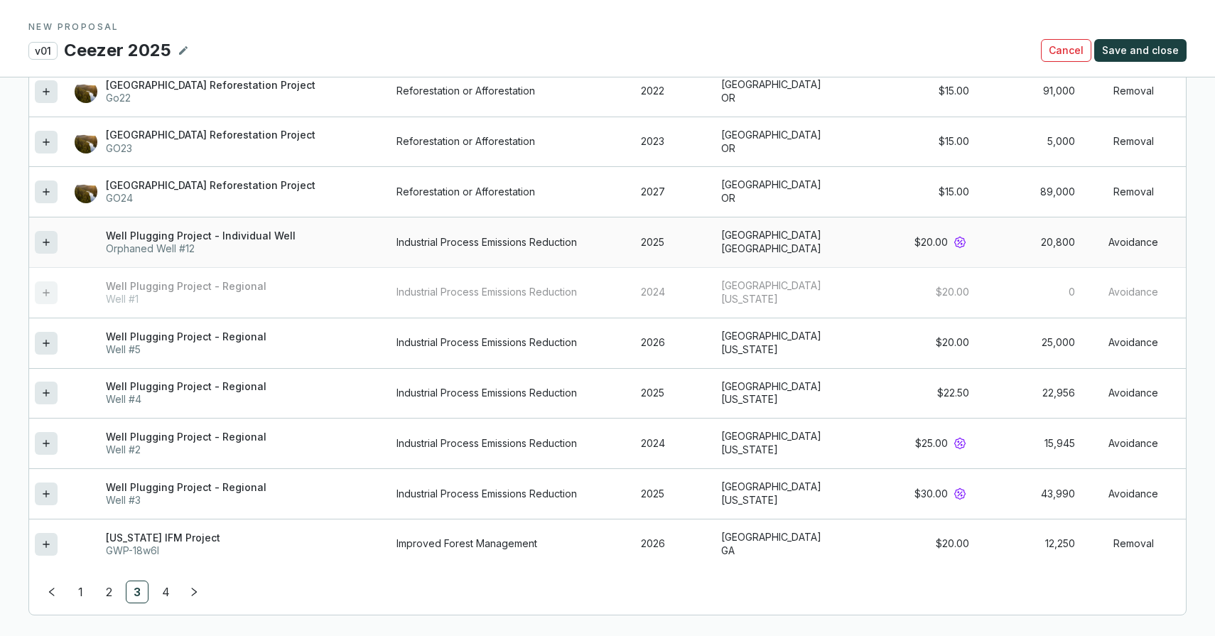
click at [48, 246] on icon at bounding box center [45, 242] width 11 height 17
click at [50, 146] on icon at bounding box center [45, 141] width 11 height 17
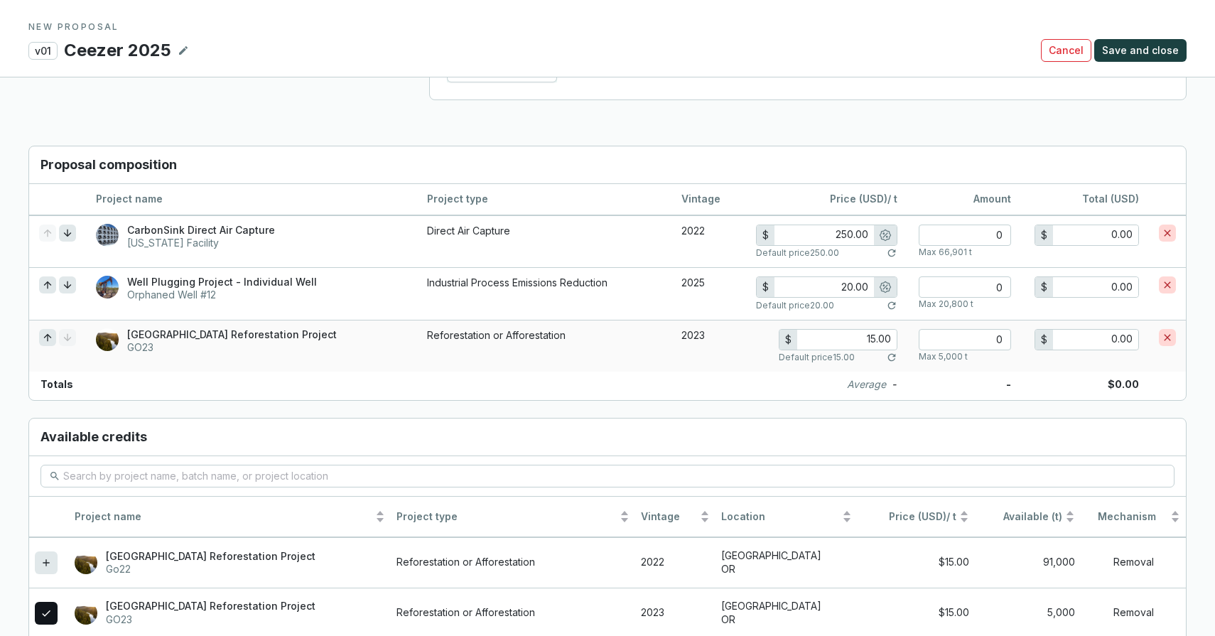
scroll to position [860, 0]
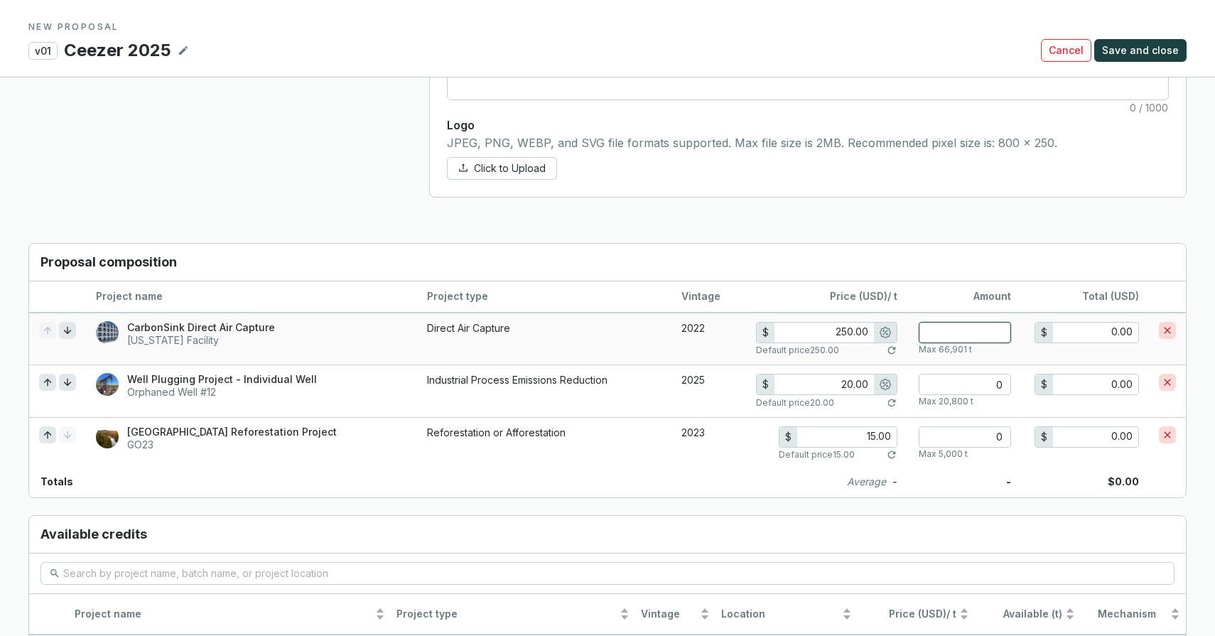
click at [956, 329] on input "number" at bounding box center [964, 332] width 92 height 21
type input "4"
type input "1,000.00"
type input "40"
type input "10,000.00"
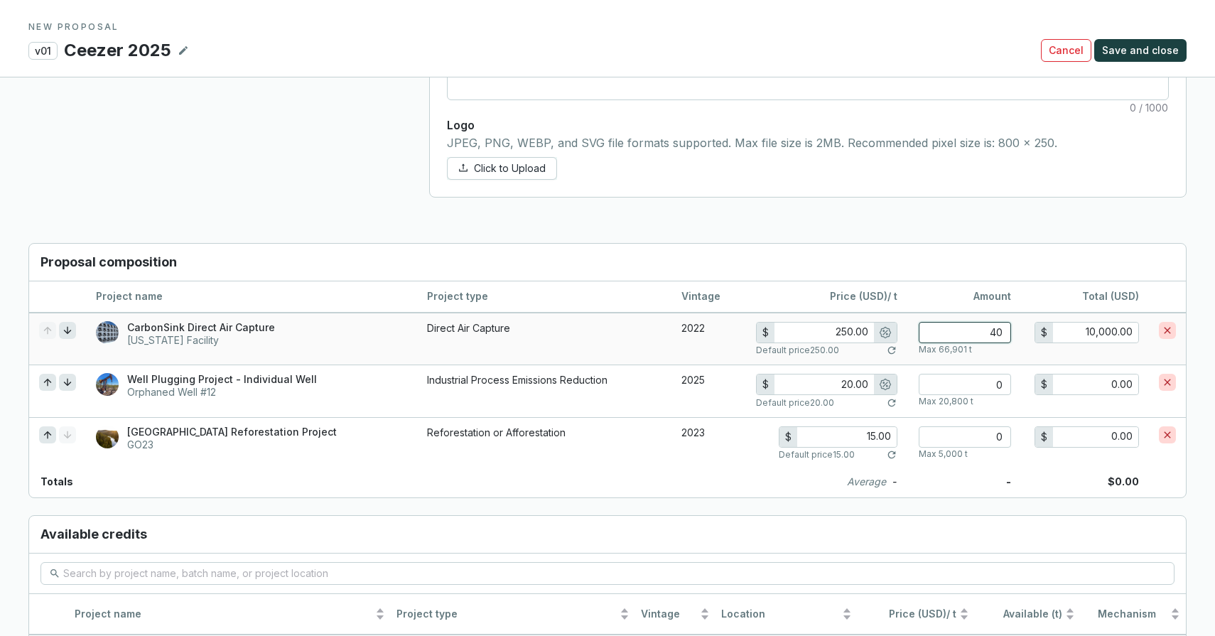
type input "400"
type input "100,000.00"
type input "225.00"
type input "4000"
type input "900,000.00"
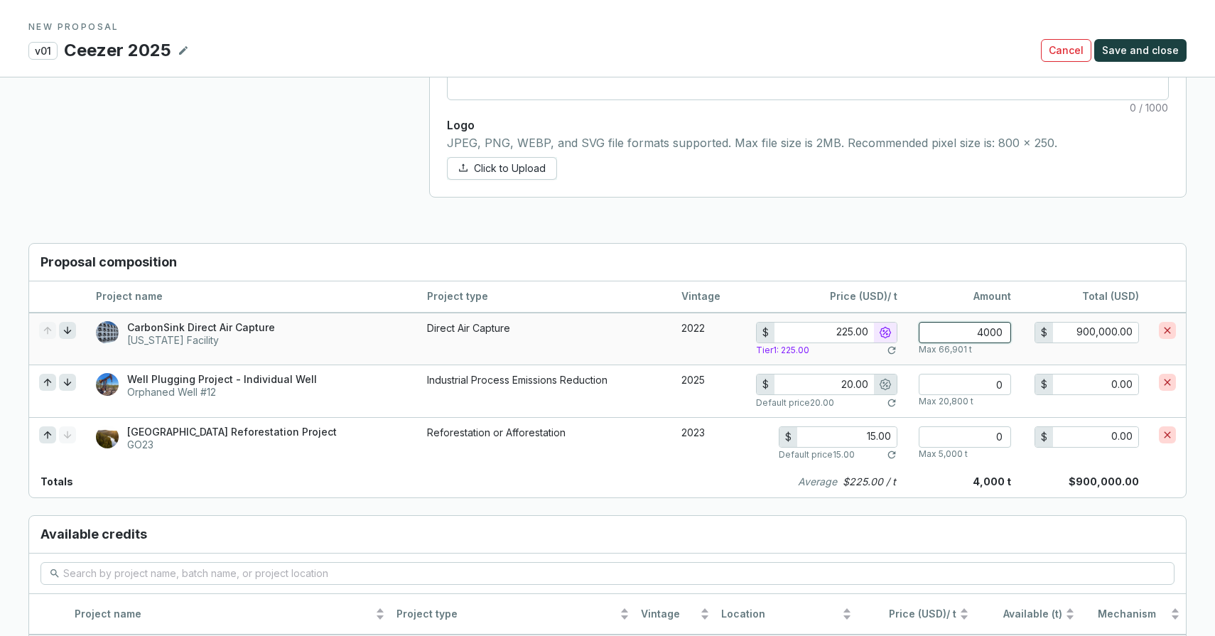
type input "250.00"
type input "400"
type input "100,000.00"
type input "40"
type input "10,000.00"
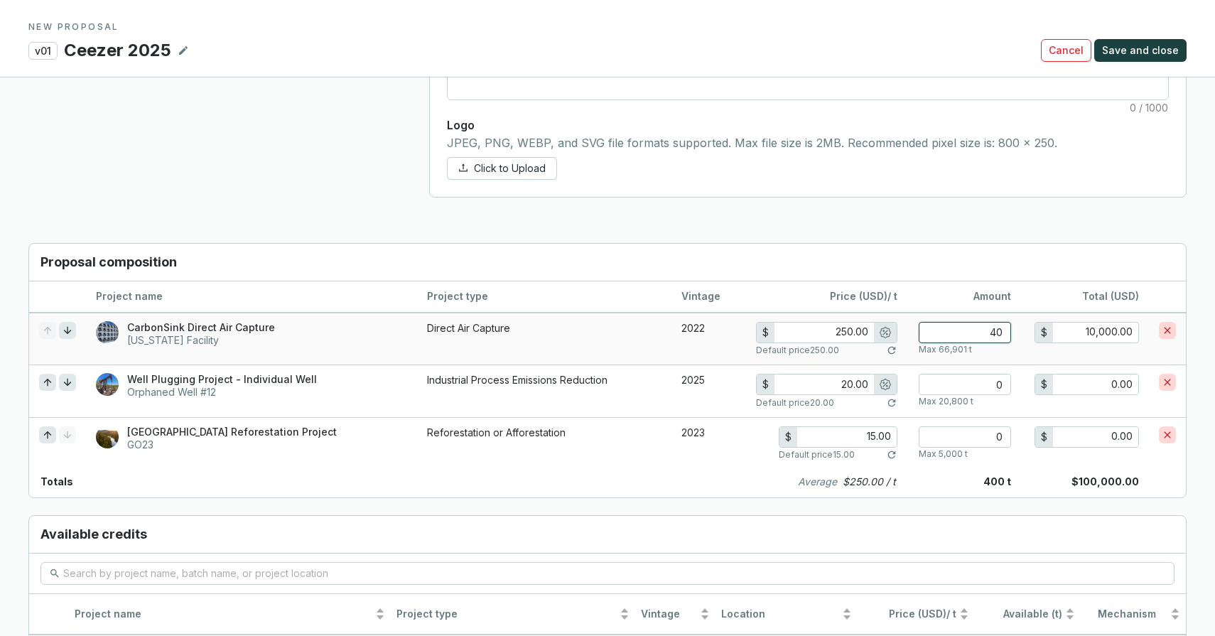
type input "4"
type input "1,000.00"
type input "0"
type input "0.00"
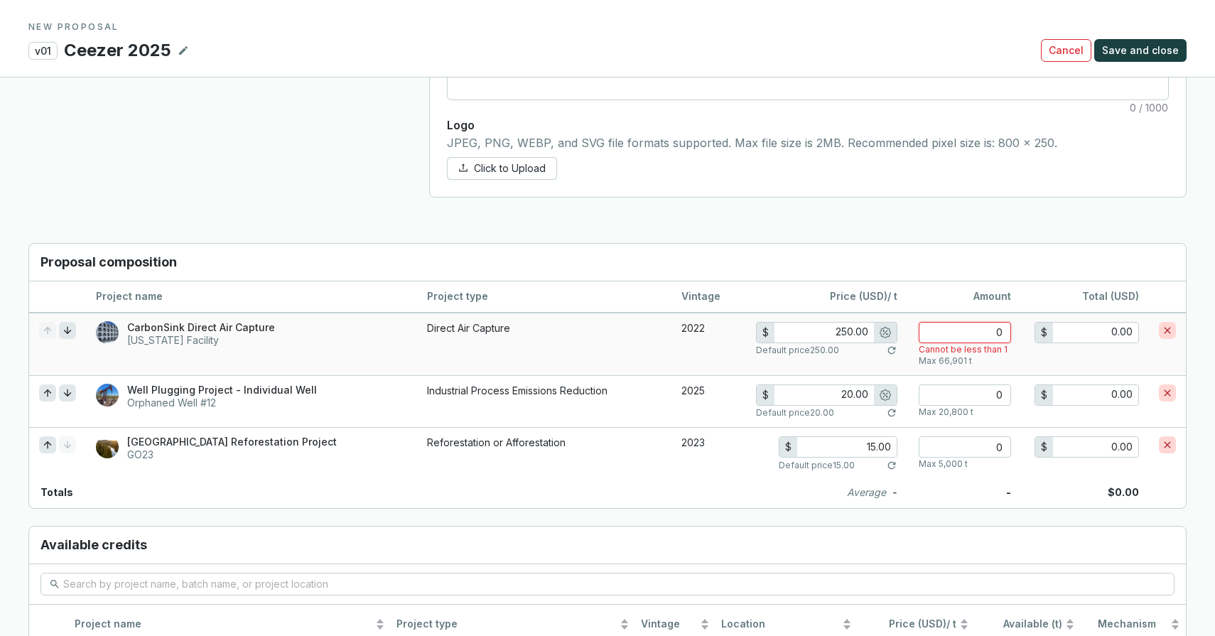
type input "0"
click at [973, 396] on input "number" at bounding box center [964, 394] width 92 height 21
type input "3"
type input "60.00"
type input "31"
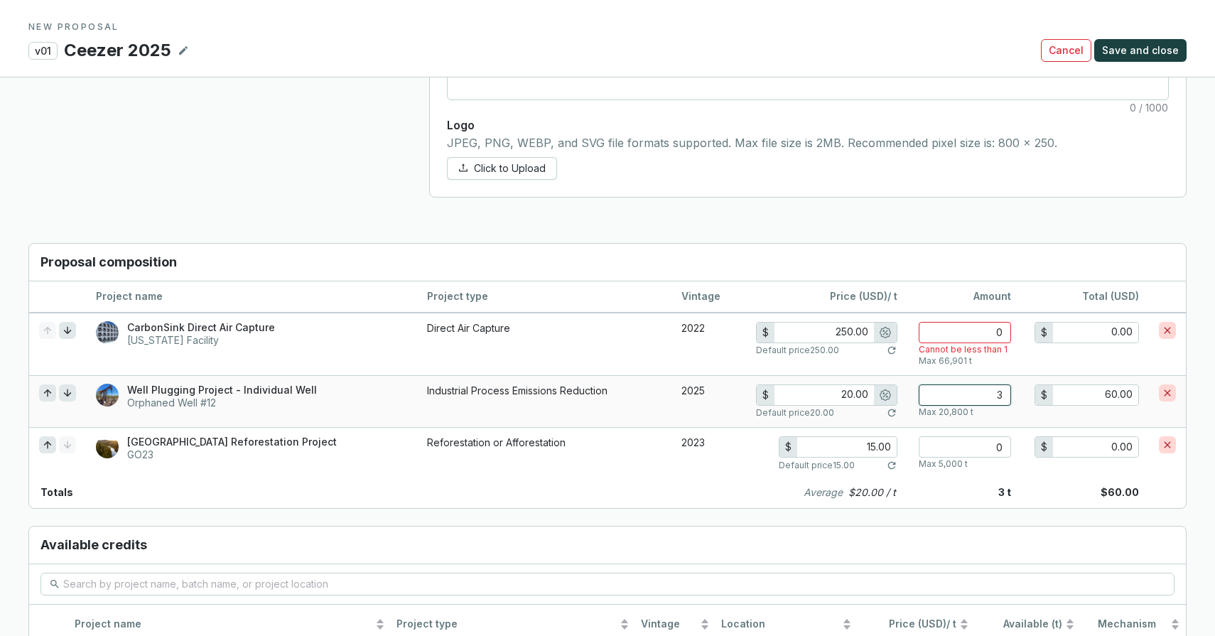
type input "620.00"
type input "3"
type input "60.00"
type input "0"
type input "0.00"
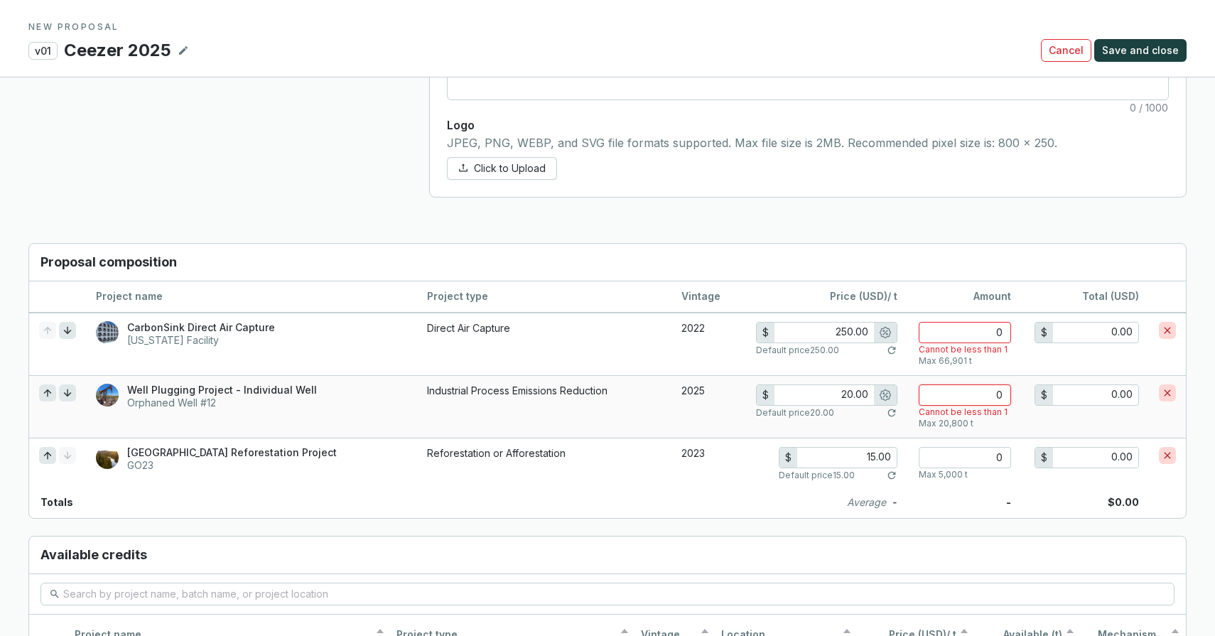
type input "2"
type input "40.00"
type input "21"
type input "420.00"
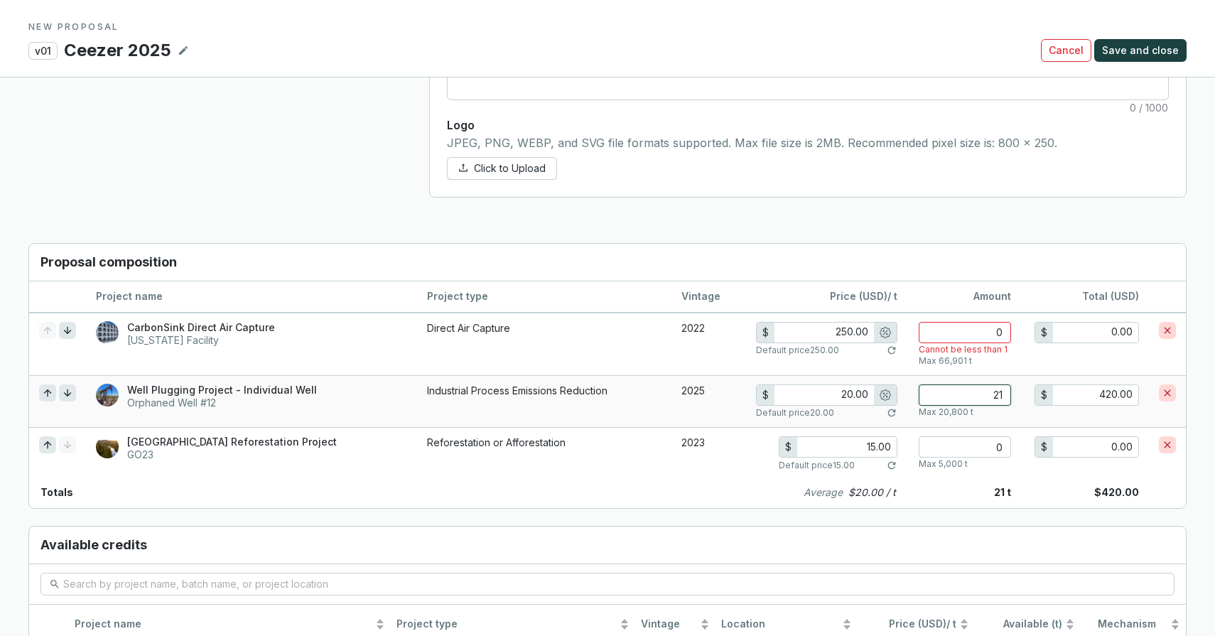
type input "210"
type input "4,200.00"
type input "2100"
type input "42,000.00"
type input "15.00"
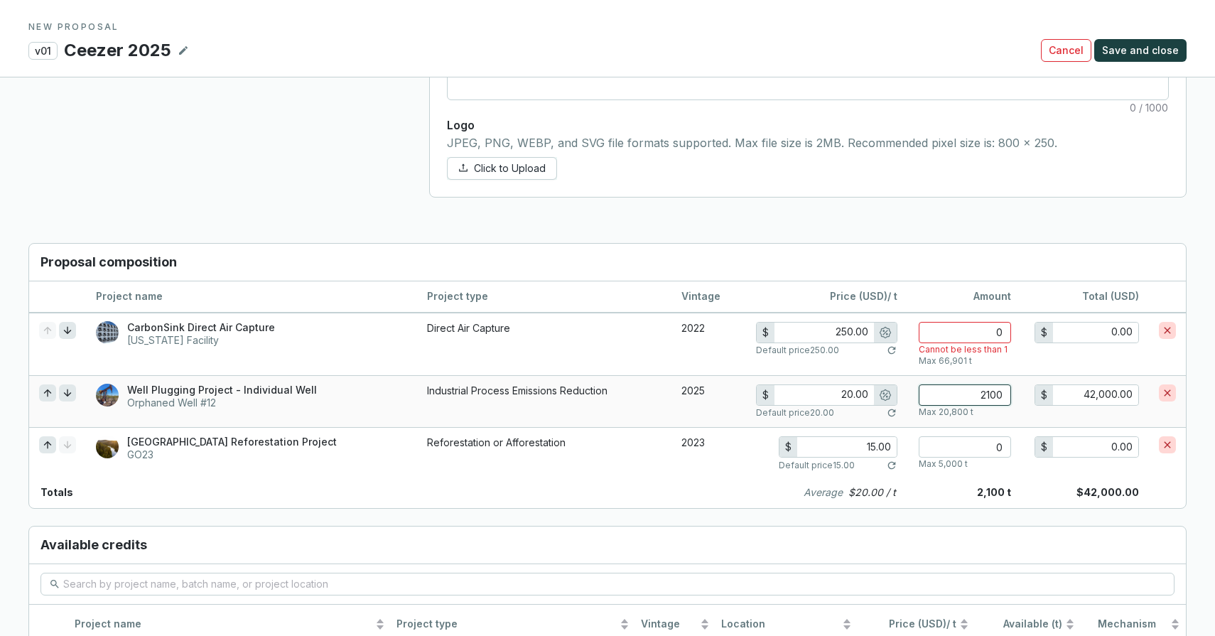
type input "21000"
type input "315,000.00"
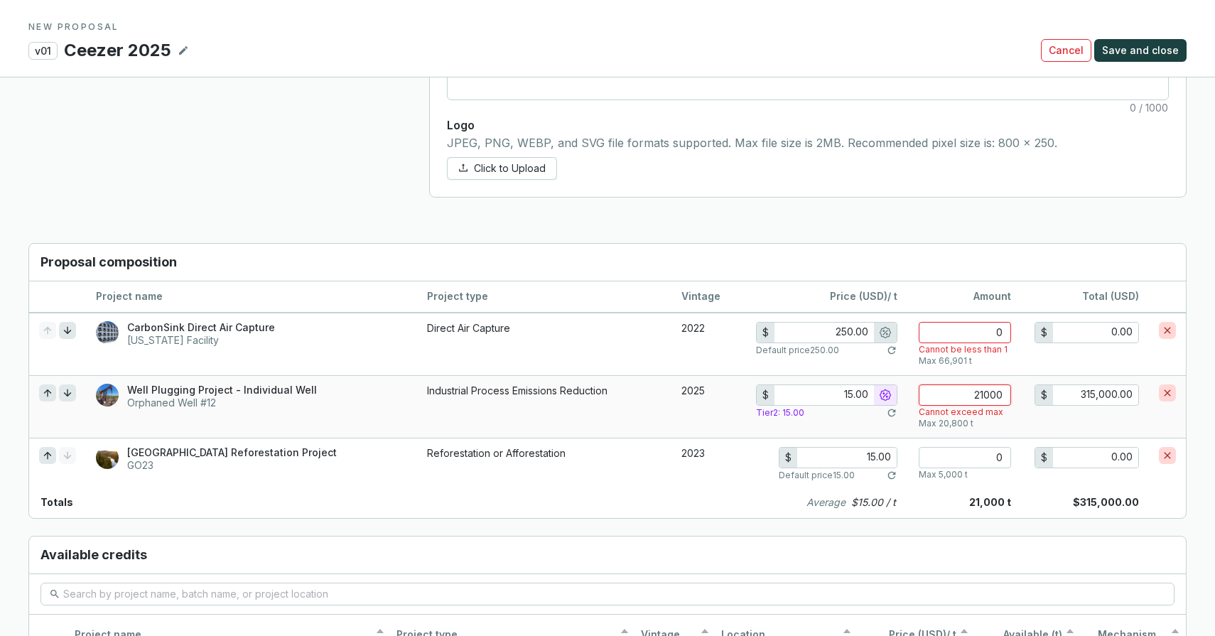
type input "20.00"
type input "2100"
type input "42,000.00"
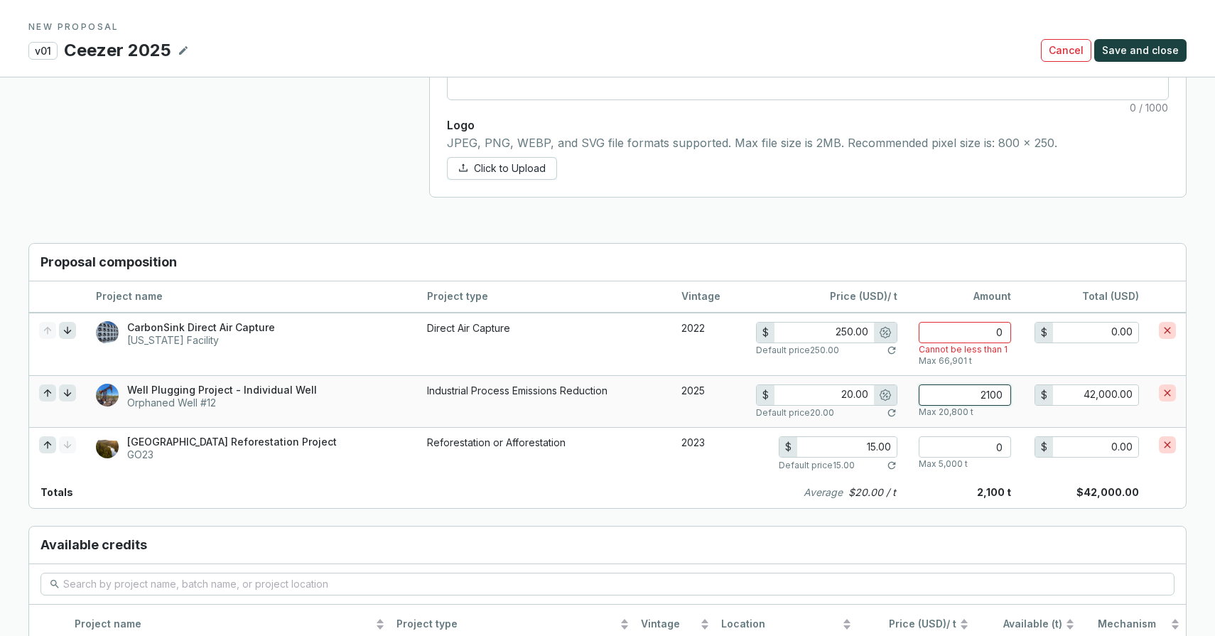
type input "210"
type input "4,200.00"
type input "21"
type input "420.00"
type input "2"
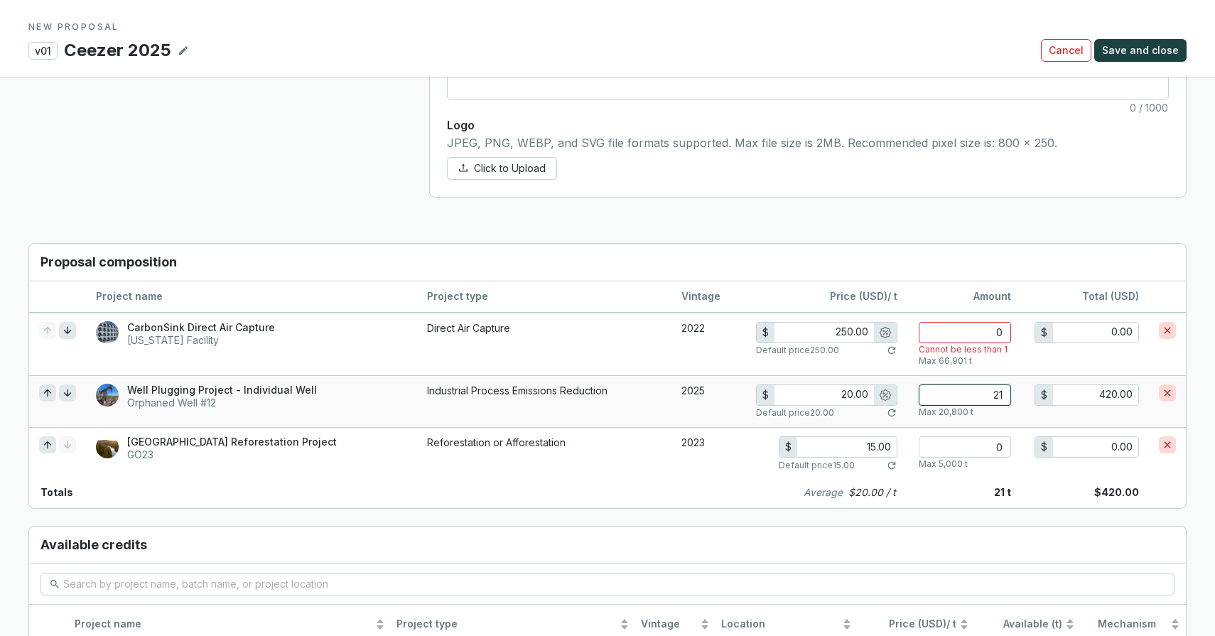
type input "40.00"
type input "0"
type input "0.00"
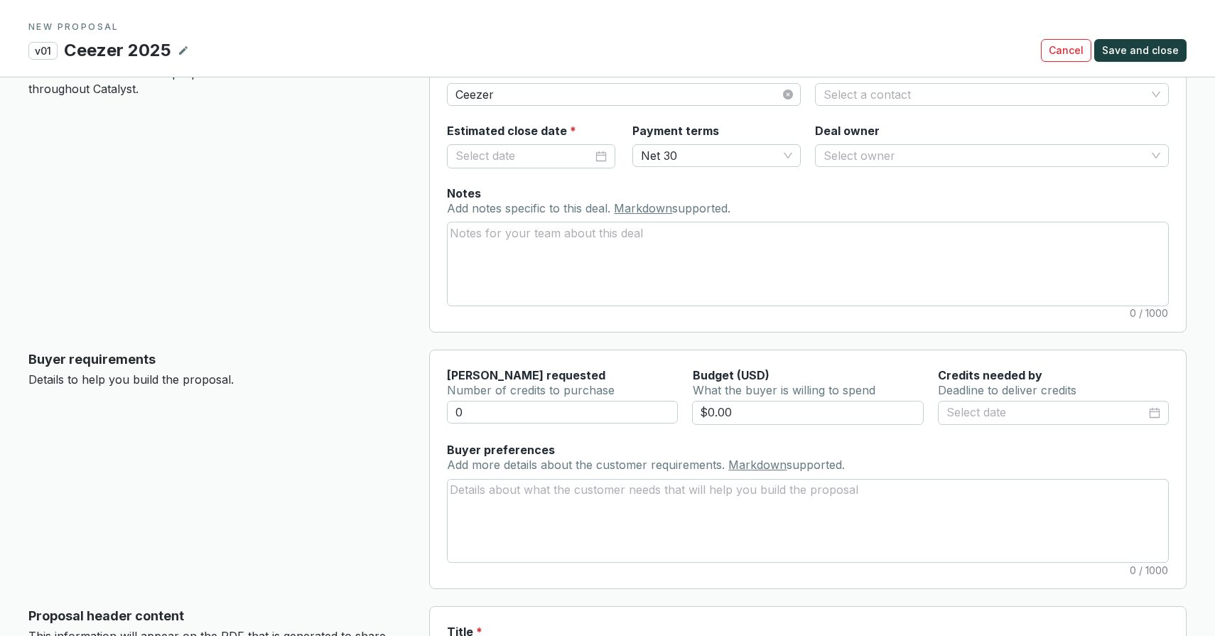
scroll to position [0, 0]
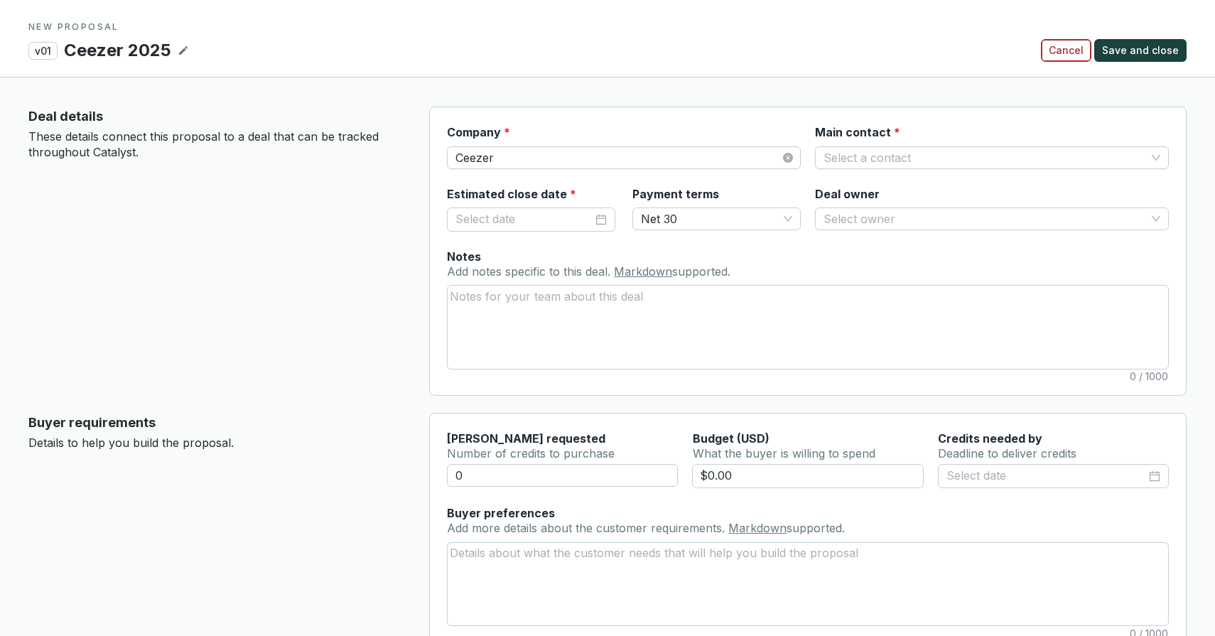
click at [1076, 56] on span "Cancel" at bounding box center [1065, 50] width 35 height 14
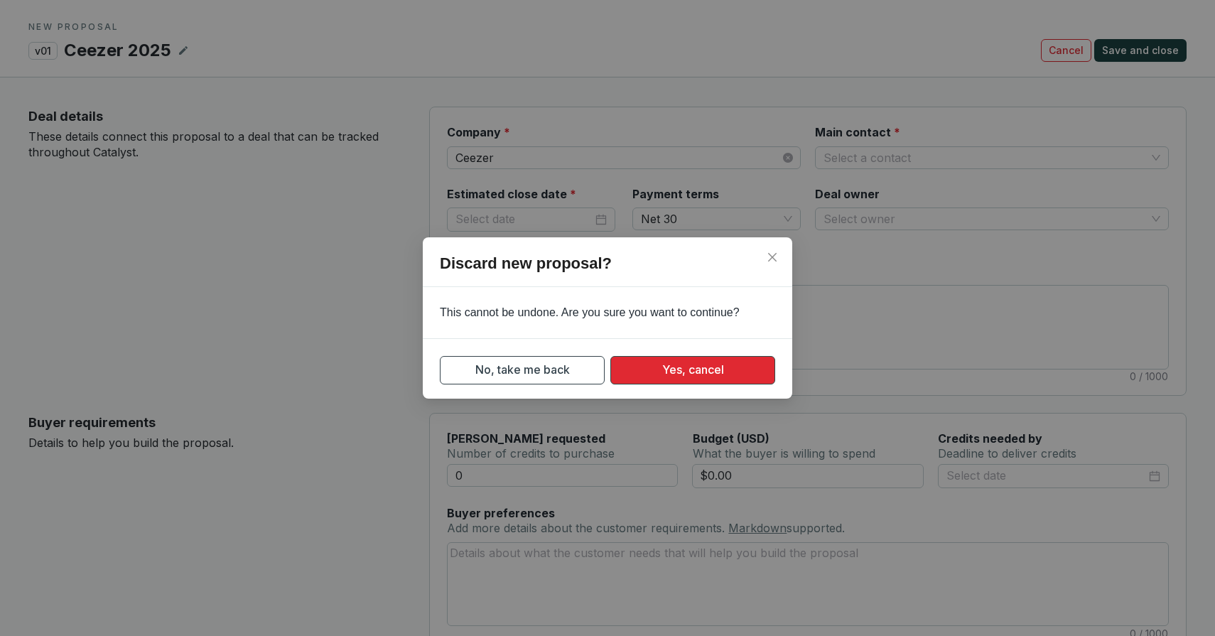
click at [684, 363] on span "Yes, cancel" at bounding box center [693, 370] width 62 height 18
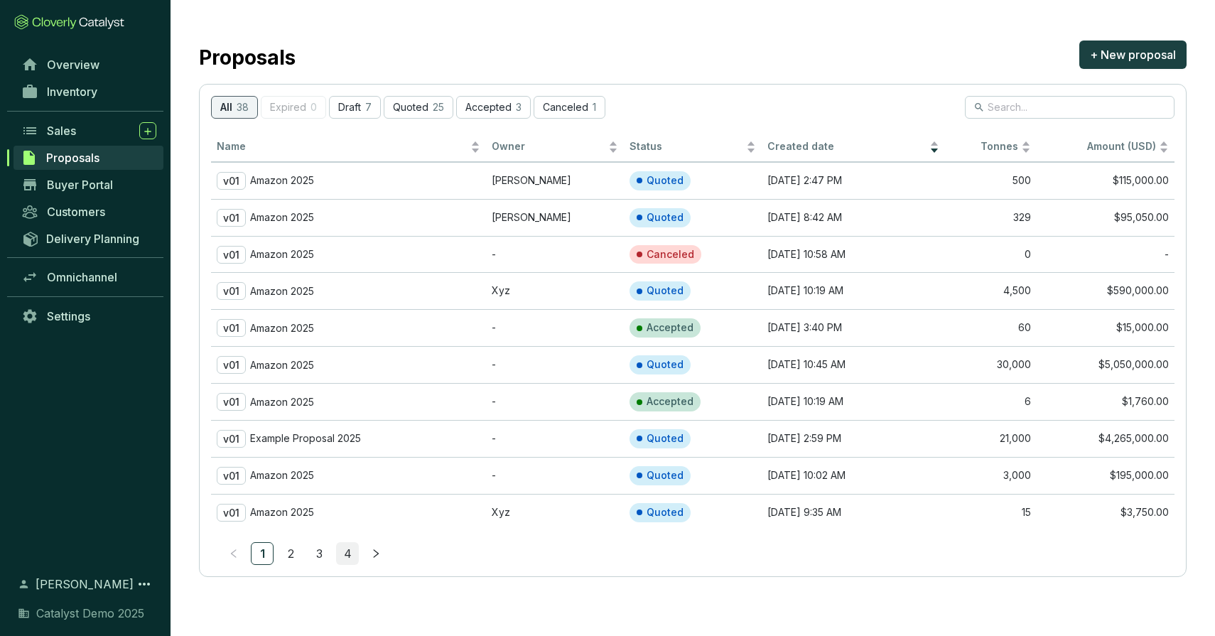
click at [349, 557] on link "4" at bounding box center [347, 553] width 21 height 21
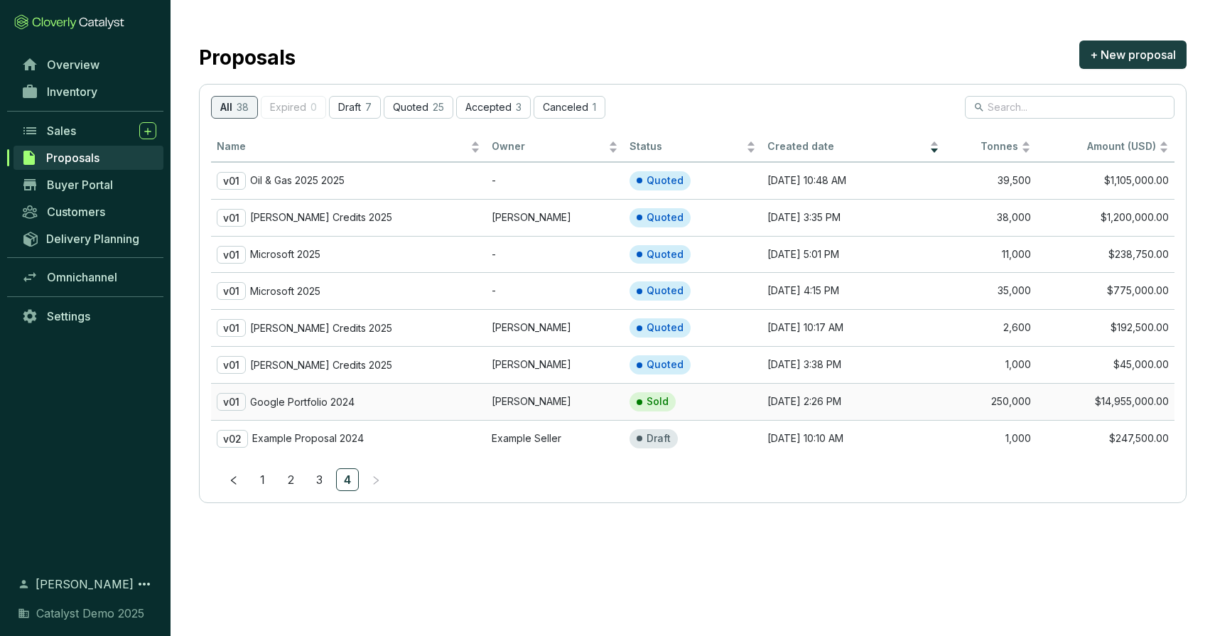
click at [314, 393] on div "v01 Google Portfolio 2024" at bounding box center [349, 402] width 264 height 18
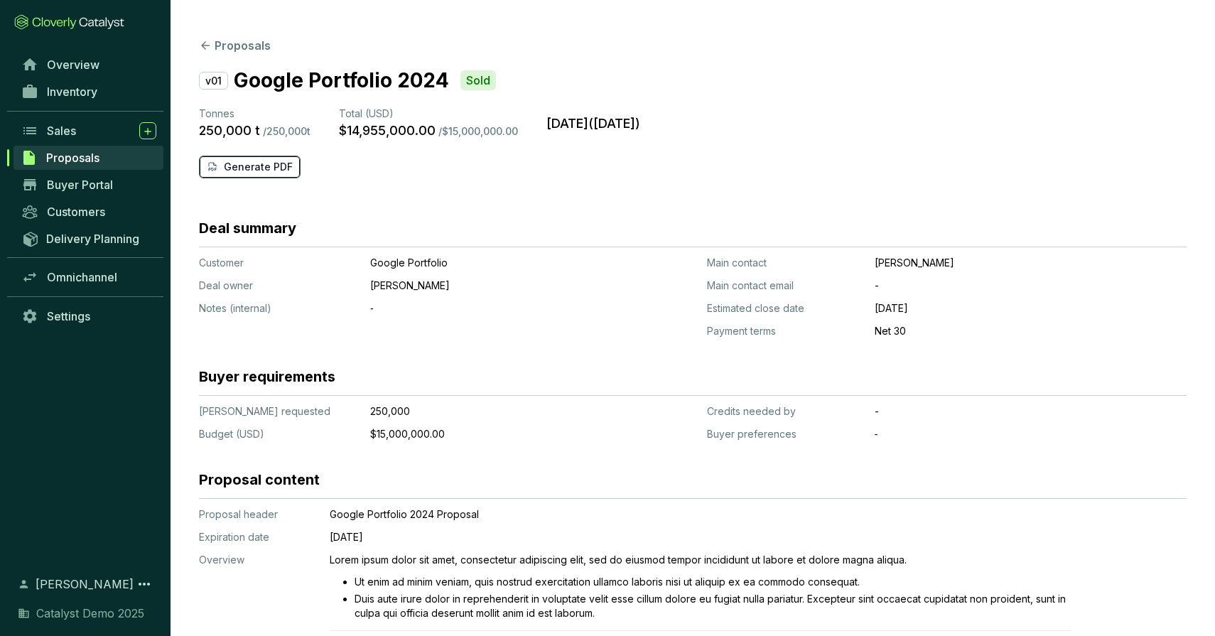
click at [292, 170] on button "Generate PDF" at bounding box center [250, 167] width 102 height 23
click at [64, 219] on link "Customers" at bounding box center [88, 212] width 149 height 24
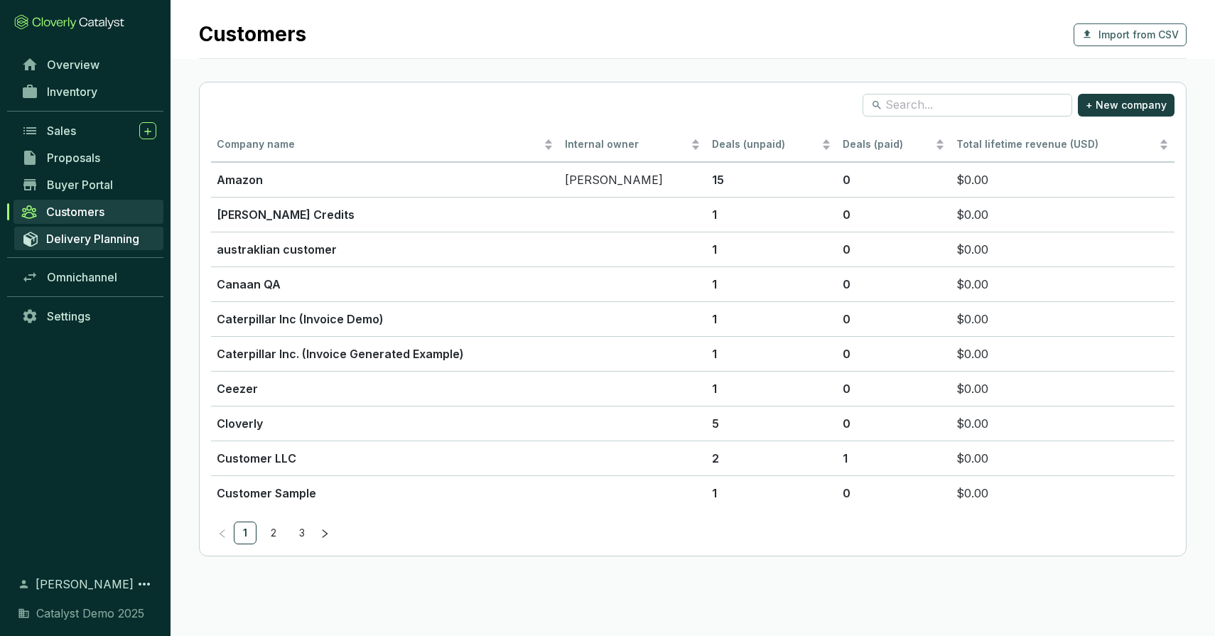
click at [70, 235] on span "Delivery Planning" at bounding box center [92, 239] width 93 height 14
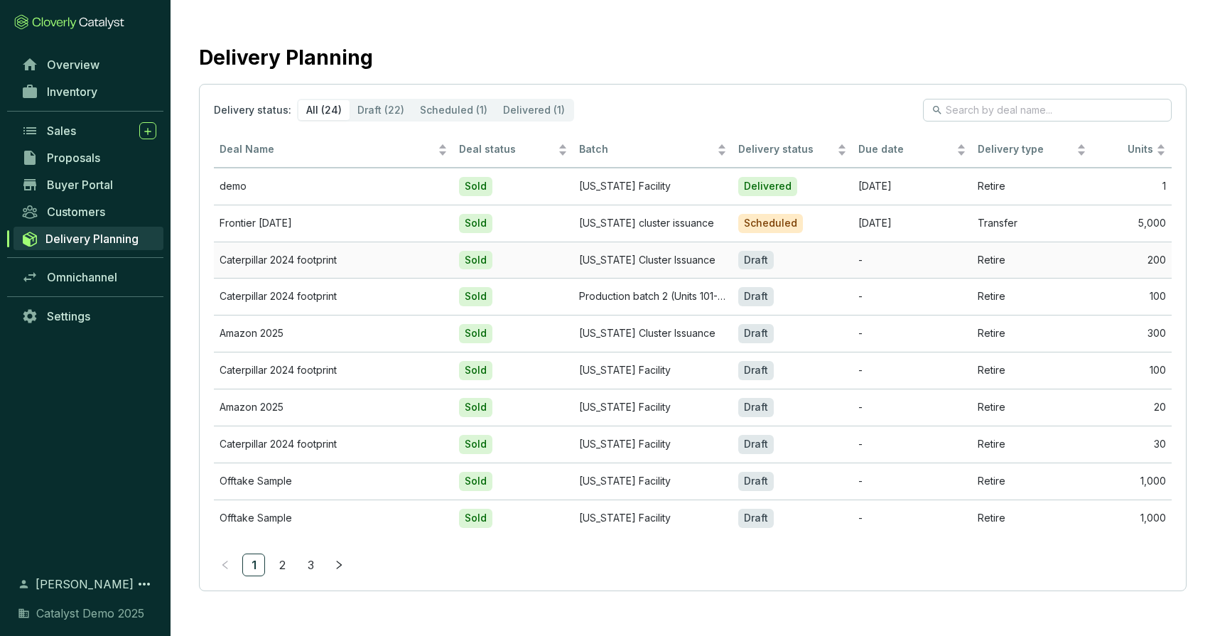
click at [899, 266] on td "-" at bounding box center [912, 259] width 120 height 37
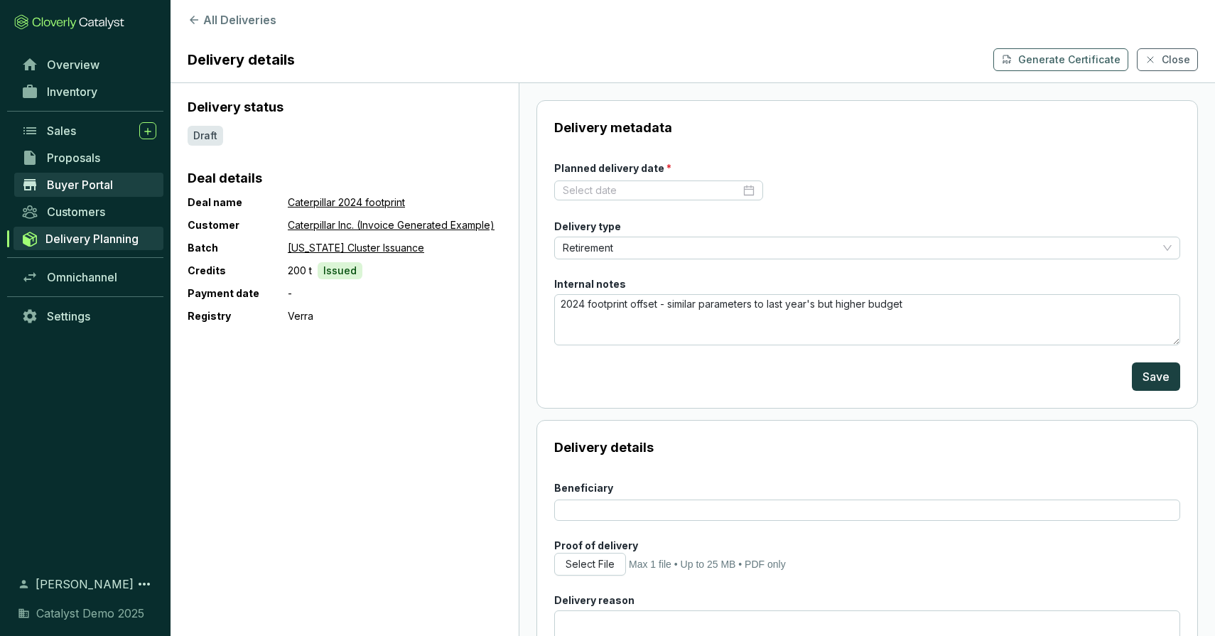
click at [77, 182] on span "Buyer Portal" at bounding box center [80, 185] width 66 height 14
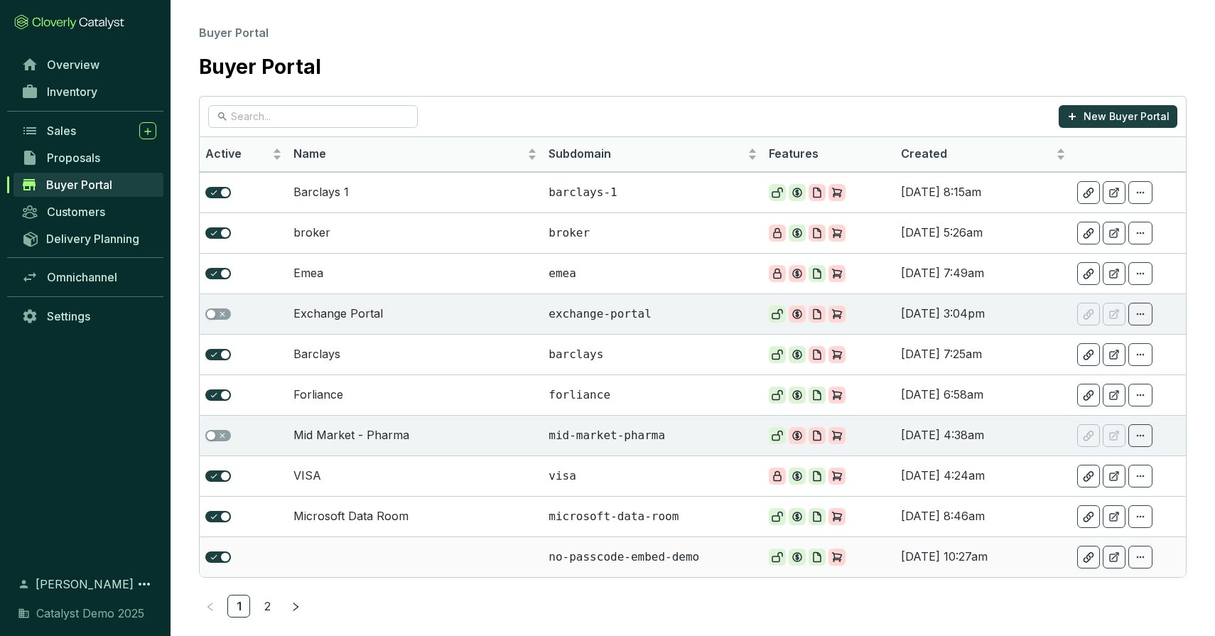
click at [482, 553] on td at bounding box center [415, 556] width 255 height 40
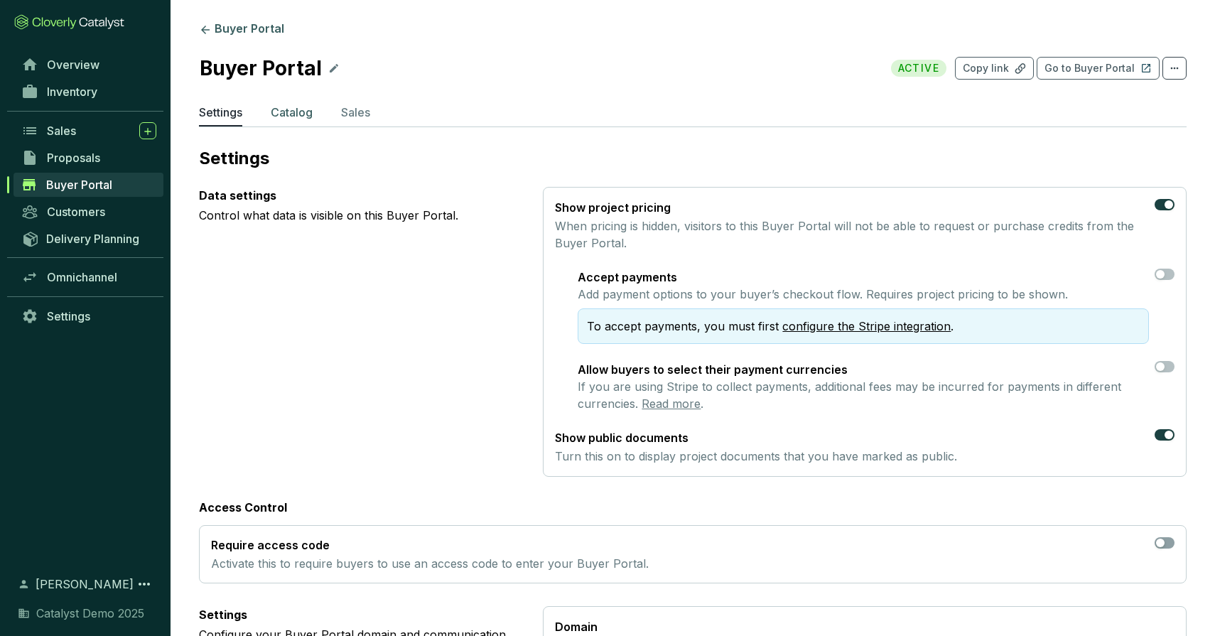
click at [275, 114] on p "Catalog" at bounding box center [292, 112] width 42 height 17
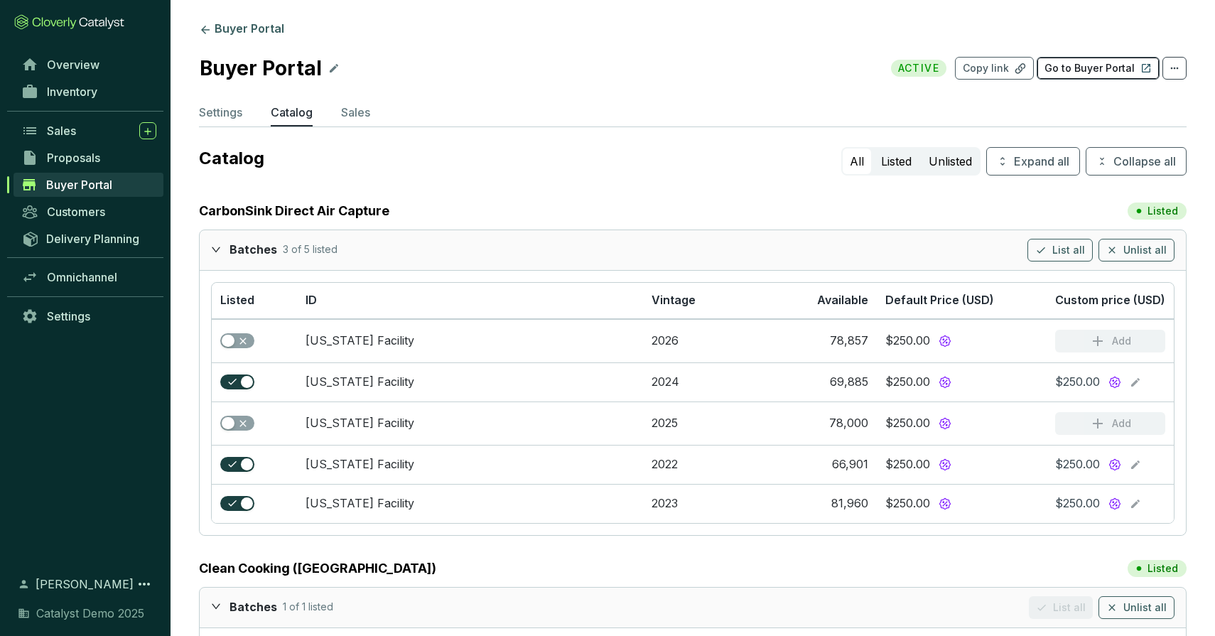
click at [1085, 65] on p "Go to Buyer Portal" at bounding box center [1089, 68] width 90 height 14
click at [89, 277] on span "Omnichannel" at bounding box center [82, 277] width 70 height 14
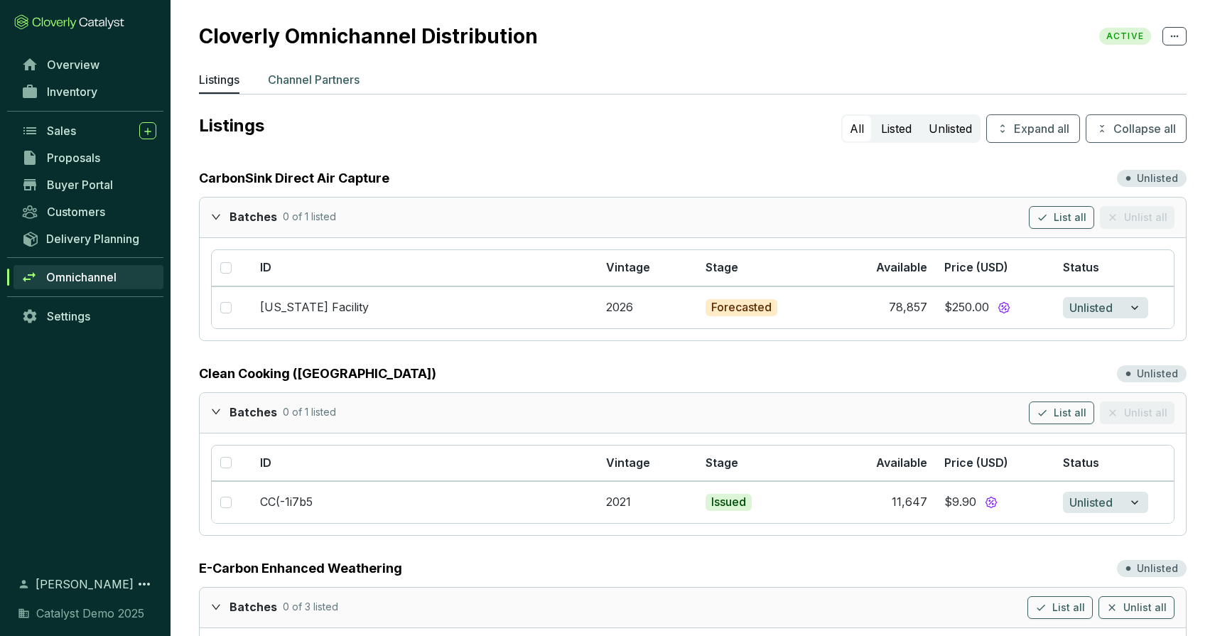
click at [316, 77] on p "Channel Partners" at bounding box center [314, 79] width 92 height 17
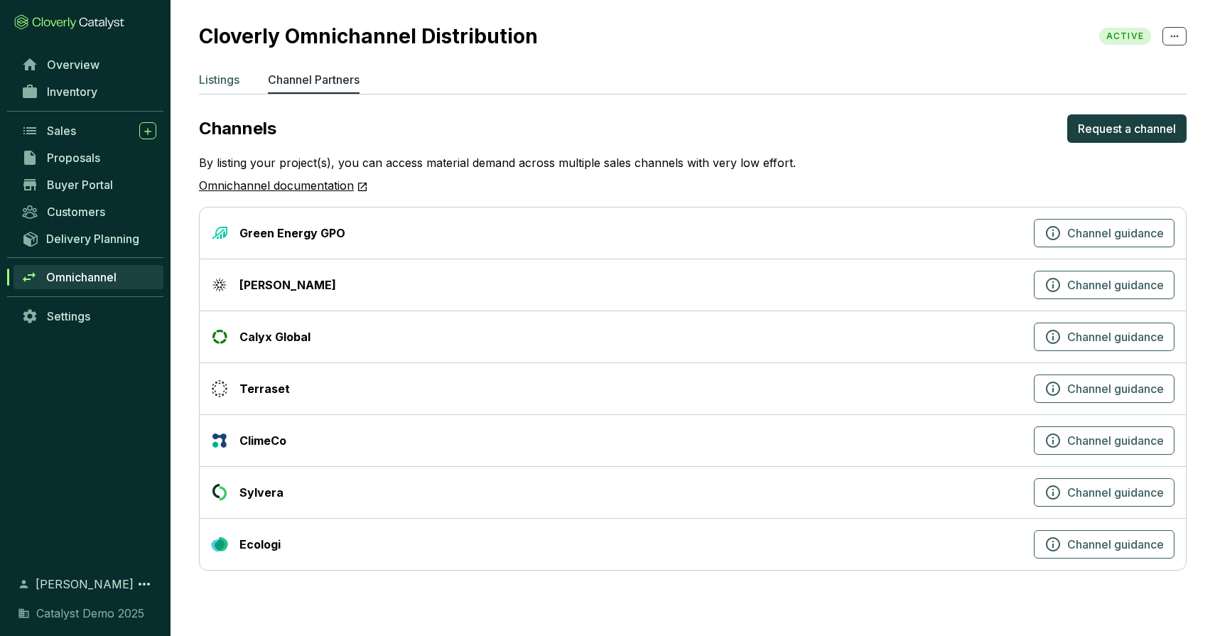
click at [232, 83] on p "Listings" at bounding box center [219, 79] width 40 height 17
